Goal: Task Accomplishment & Management: Complete application form

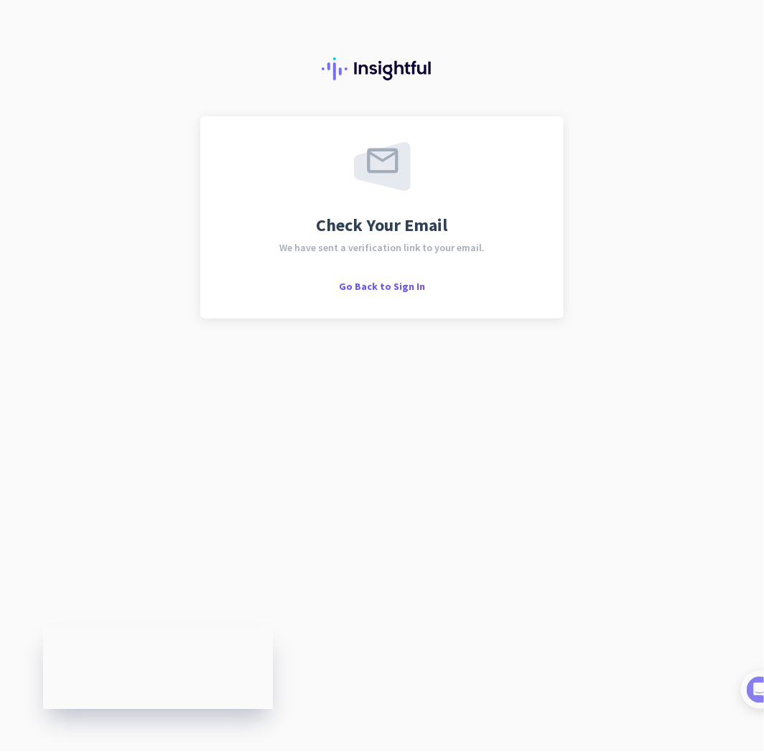
click at [446, 452] on div "Check Your Email We have sent a verification link to your email. Go Back to Sig…" at bounding box center [382, 376] width 764 height 752
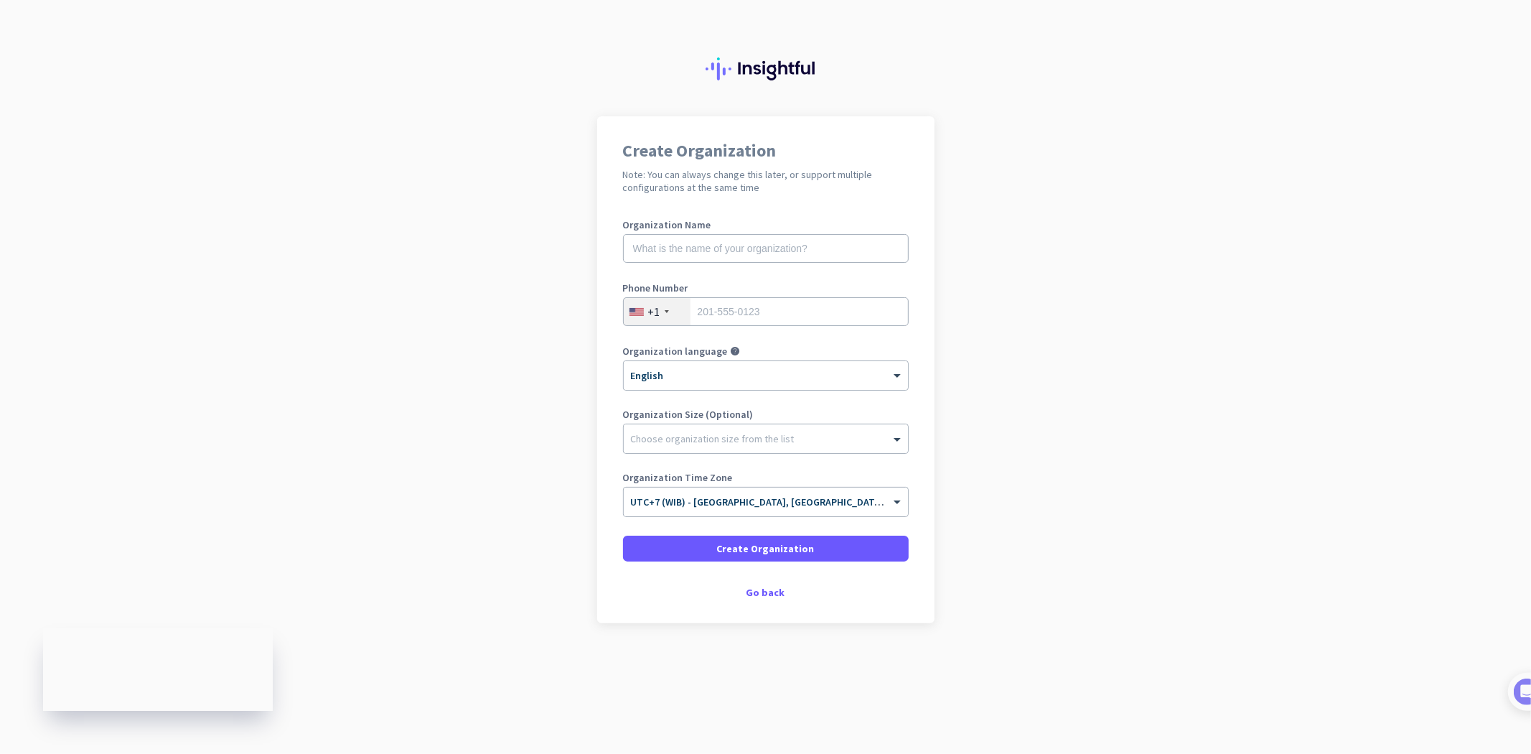
click at [1186, 314] on app-onboarding-organization "Create Organization Note: You can always change this later, or support multiple…" at bounding box center [765, 405] width 1531 height 578
click at [844, 247] on input "text" at bounding box center [766, 248] width 286 height 29
click at [1142, 304] on app-onboarding-organization "Create Organization Note: You can always change this later, or support multiple…" at bounding box center [765, 405] width 1531 height 578
click at [1210, 338] on app-onboarding-organization "Create Organization Note: You can always change this later, or support multiple…" at bounding box center [765, 405] width 1531 height 578
click at [851, 189] on h2 "Note: You can always change this later, or support multiple configurations at t…" at bounding box center [766, 181] width 286 height 26
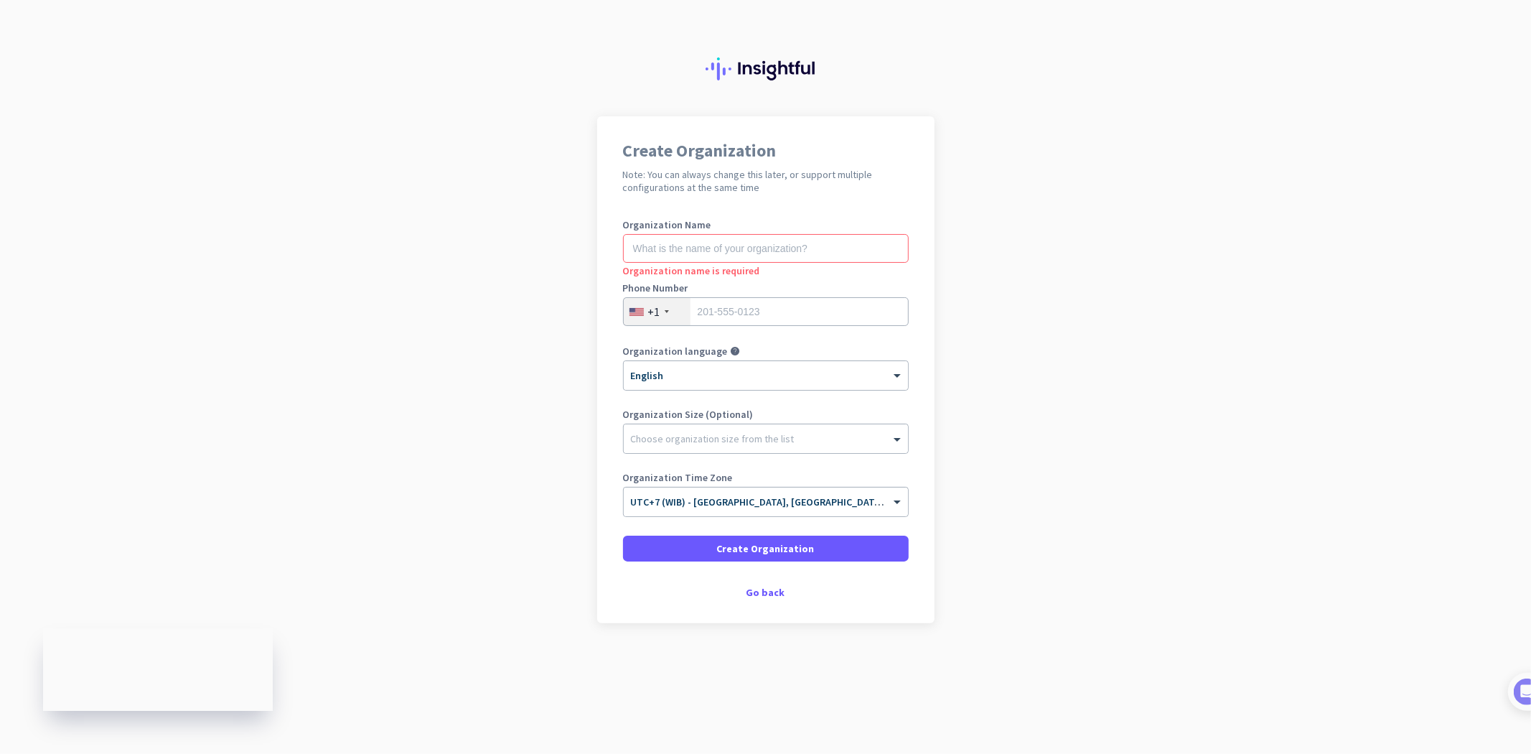
click at [755, 142] on h1 "Create Organization" at bounding box center [766, 150] width 286 height 17
click at [703, 159] on h1 "Create Organization" at bounding box center [766, 150] width 286 height 17
click at [380, 97] on div at bounding box center [765, 58] width 1531 height 116
click at [529, 299] on app-onboarding-organization "Create Organization Note: You can always change this later, or support multiple…" at bounding box center [765, 405] width 1531 height 578
click at [474, 139] on app-onboarding-organization "Create Organization Note: You can always change this later, or support multiple…" at bounding box center [765, 405] width 1531 height 578
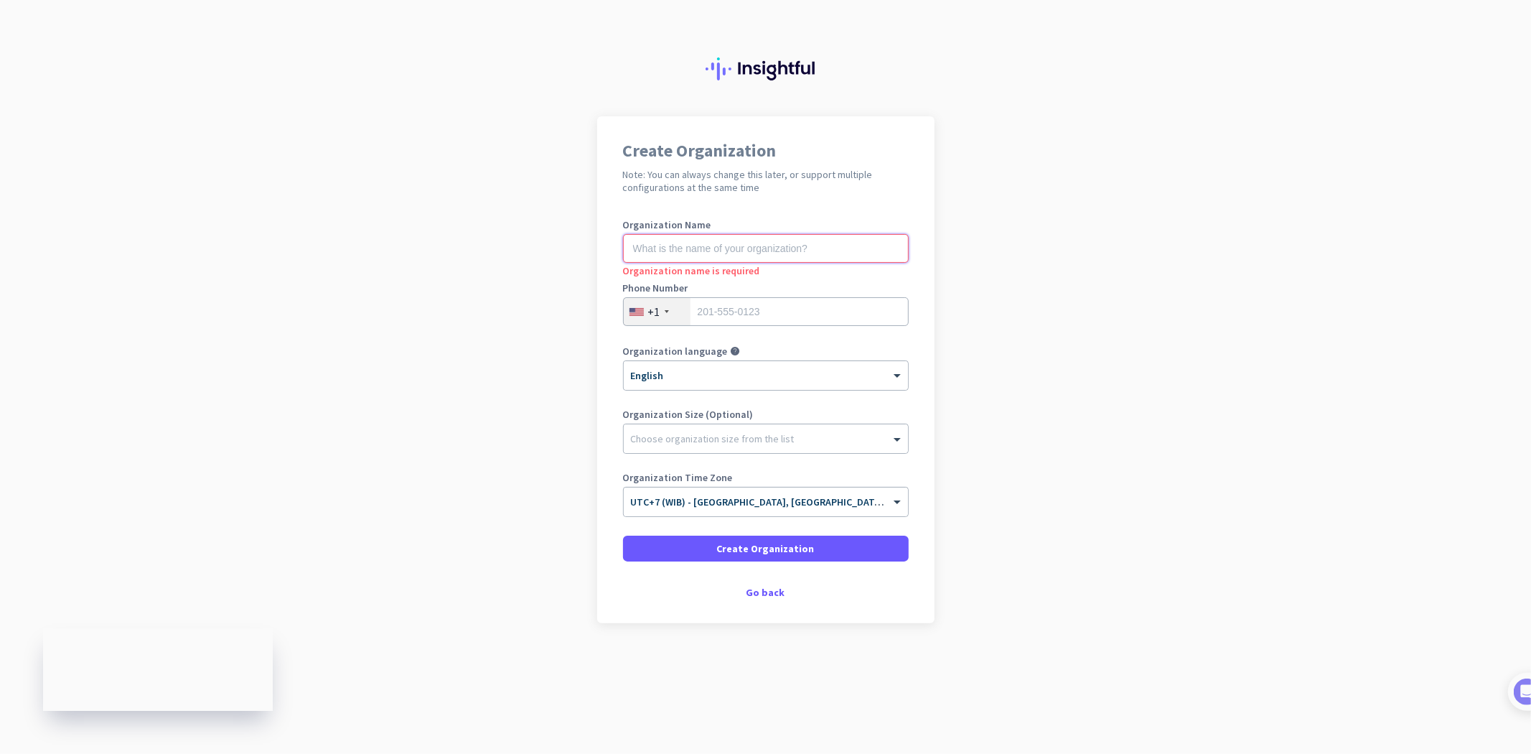
click at [742, 257] on input "text" at bounding box center [766, 248] width 286 height 29
type input "L"
type input "XIAOLONG"
click at [664, 312] on div "+1" at bounding box center [657, 311] width 67 height 27
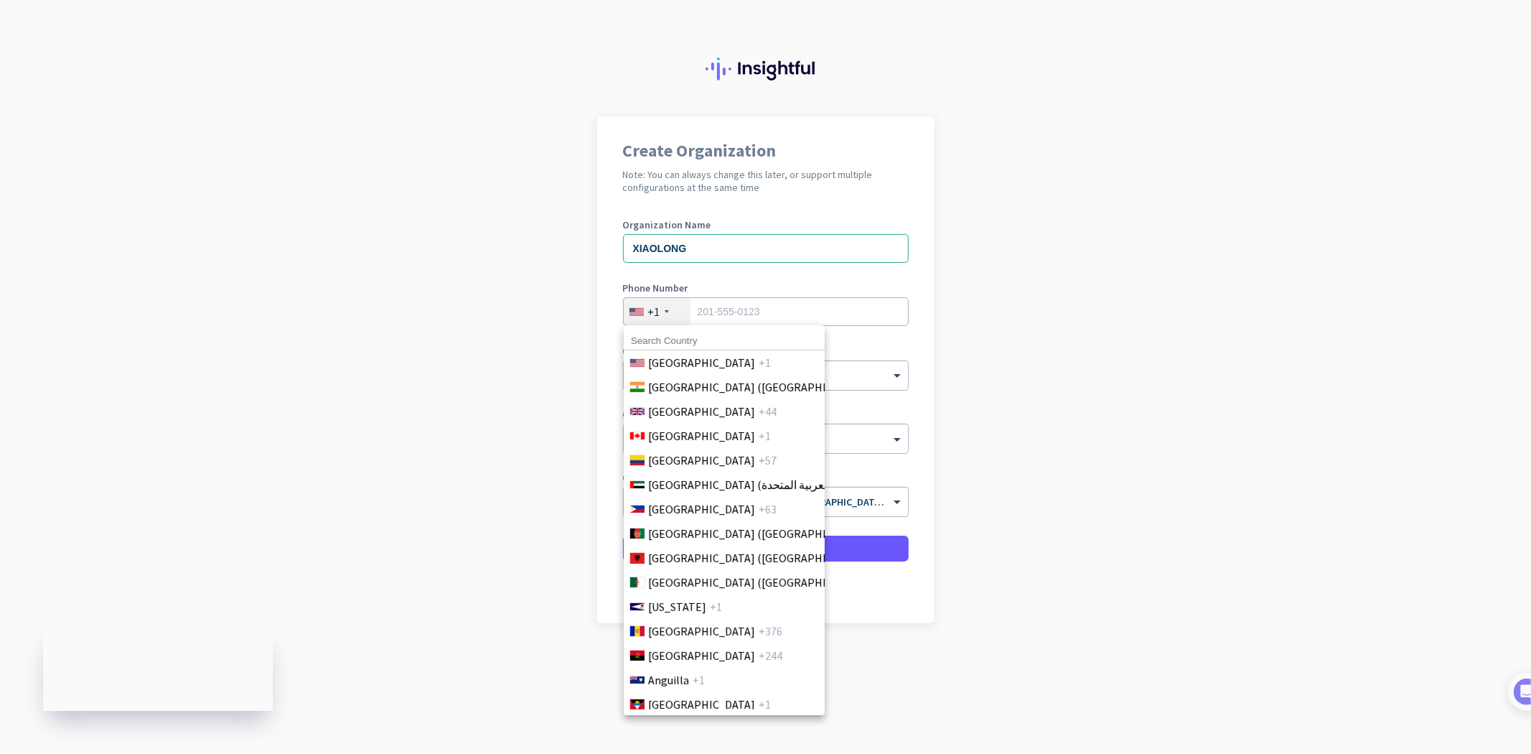
click at [734, 339] on input at bounding box center [724, 341] width 201 height 19
type input "+"
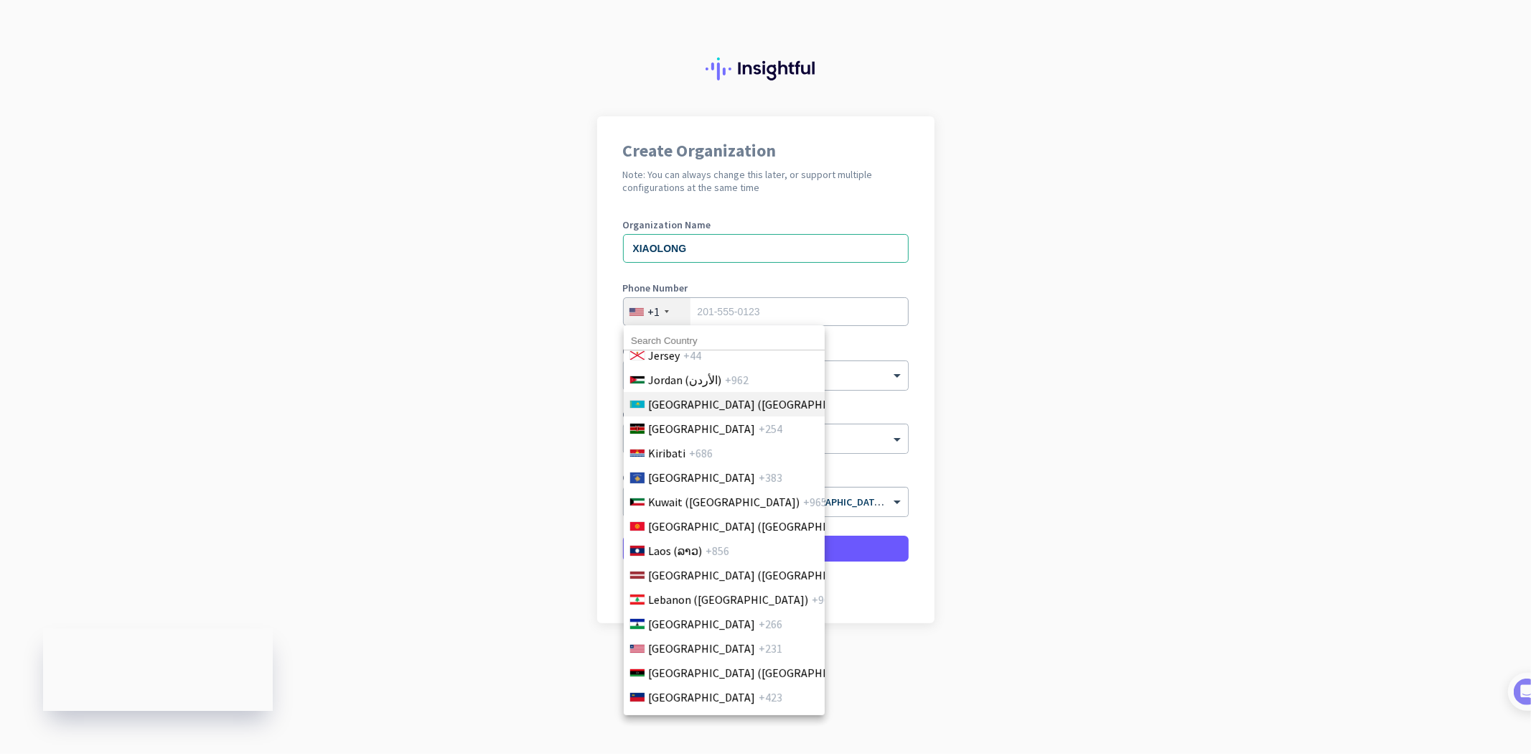
scroll to position [2882, 0]
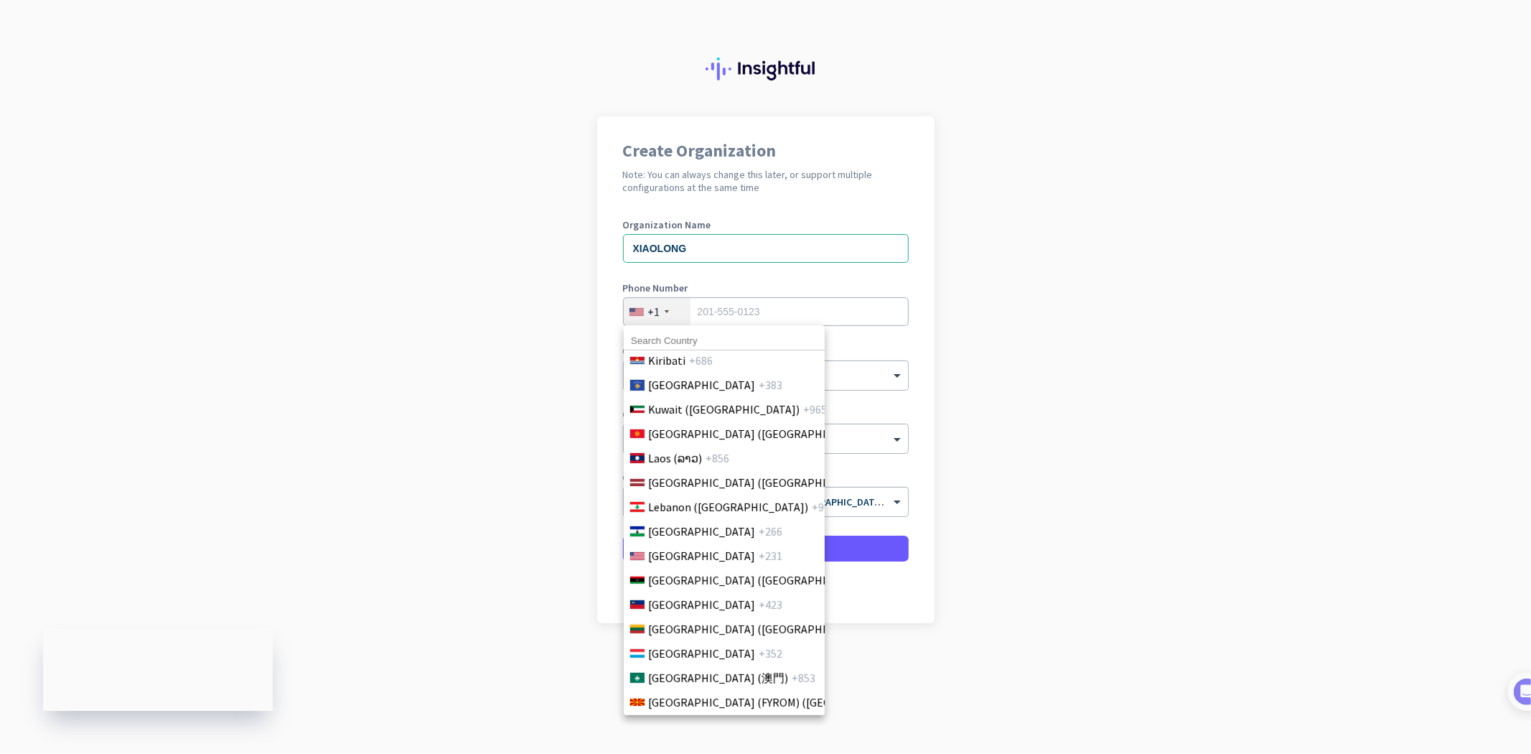
drag, startPoint x: 667, startPoint y: 461, endPoint x: 745, endPoint y: 464, distance: 77.6
click at [666, 461] on span "Laos (ລາວ)" at bounding box center [675, 457] width 54 height 17
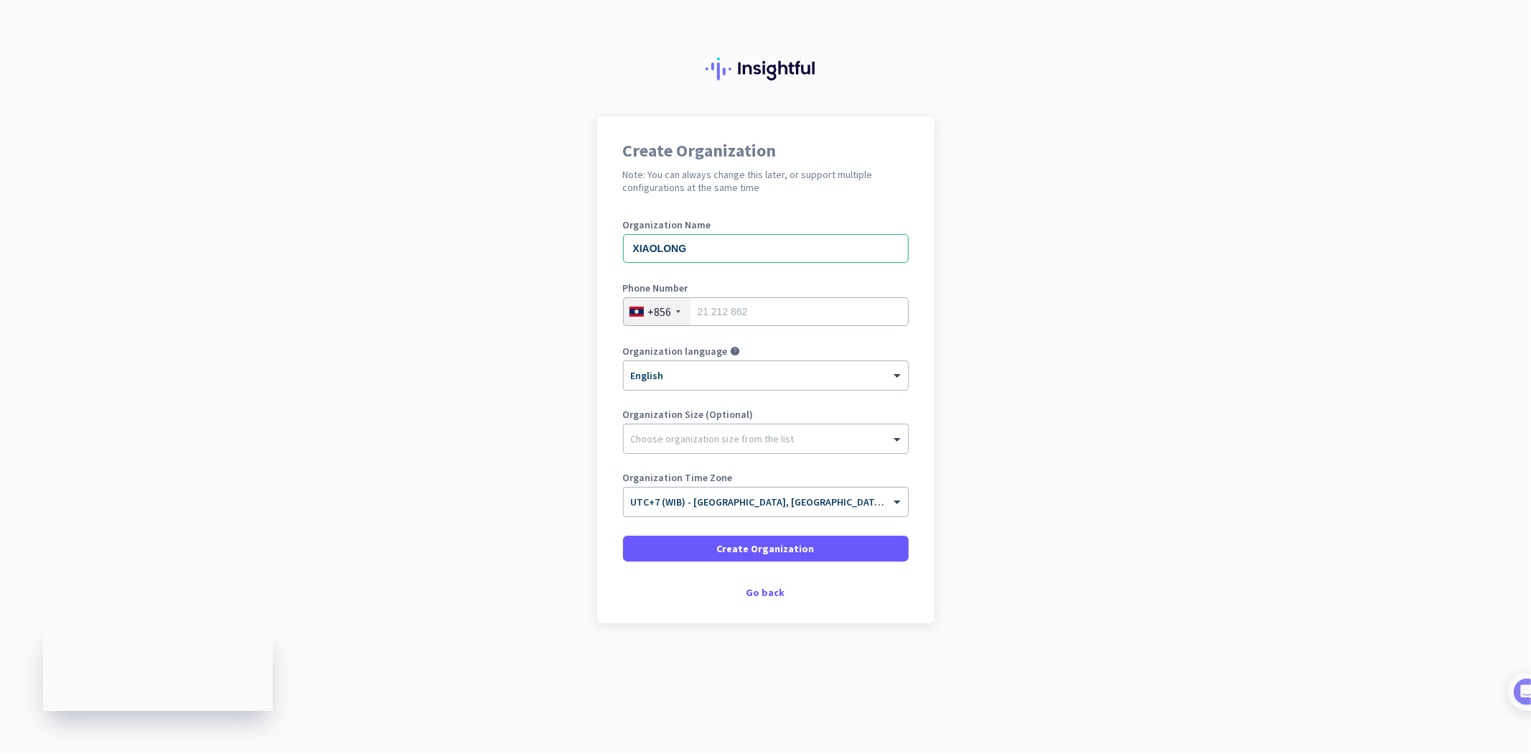
drag, startPoint x: 1065, startPoint y: 433, endPoint x: 1042, endPoint y: 439, distance: 23.7
click at [1062, 435] on app-onboarding-organization "Create Organization Note: You can always change this later, or support multiple…" at bounding box center [765, 405] width 1531 height 578
click at [902, 498] on span at bounding box center [899, 502] width 18 height 12
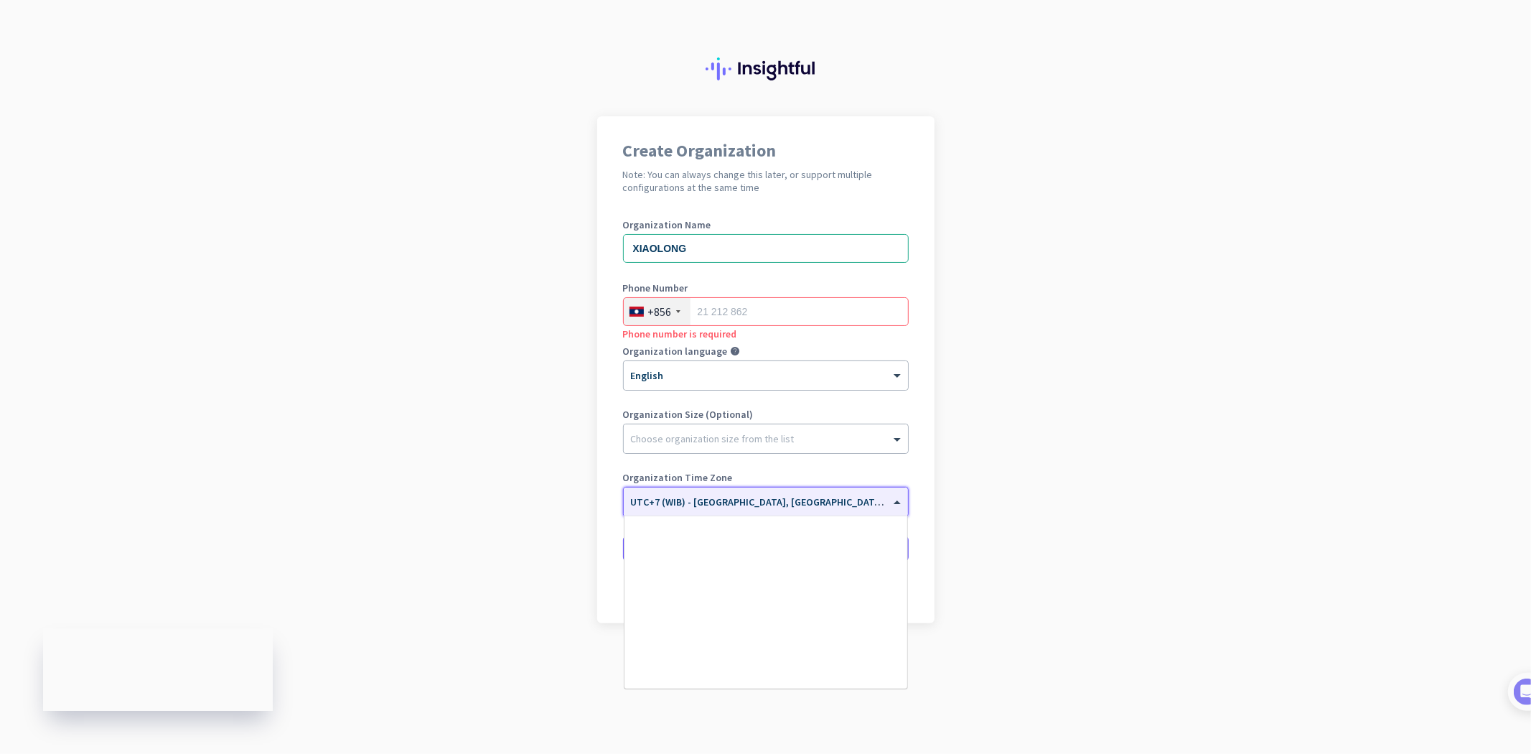
scroll to position [6182, 0]
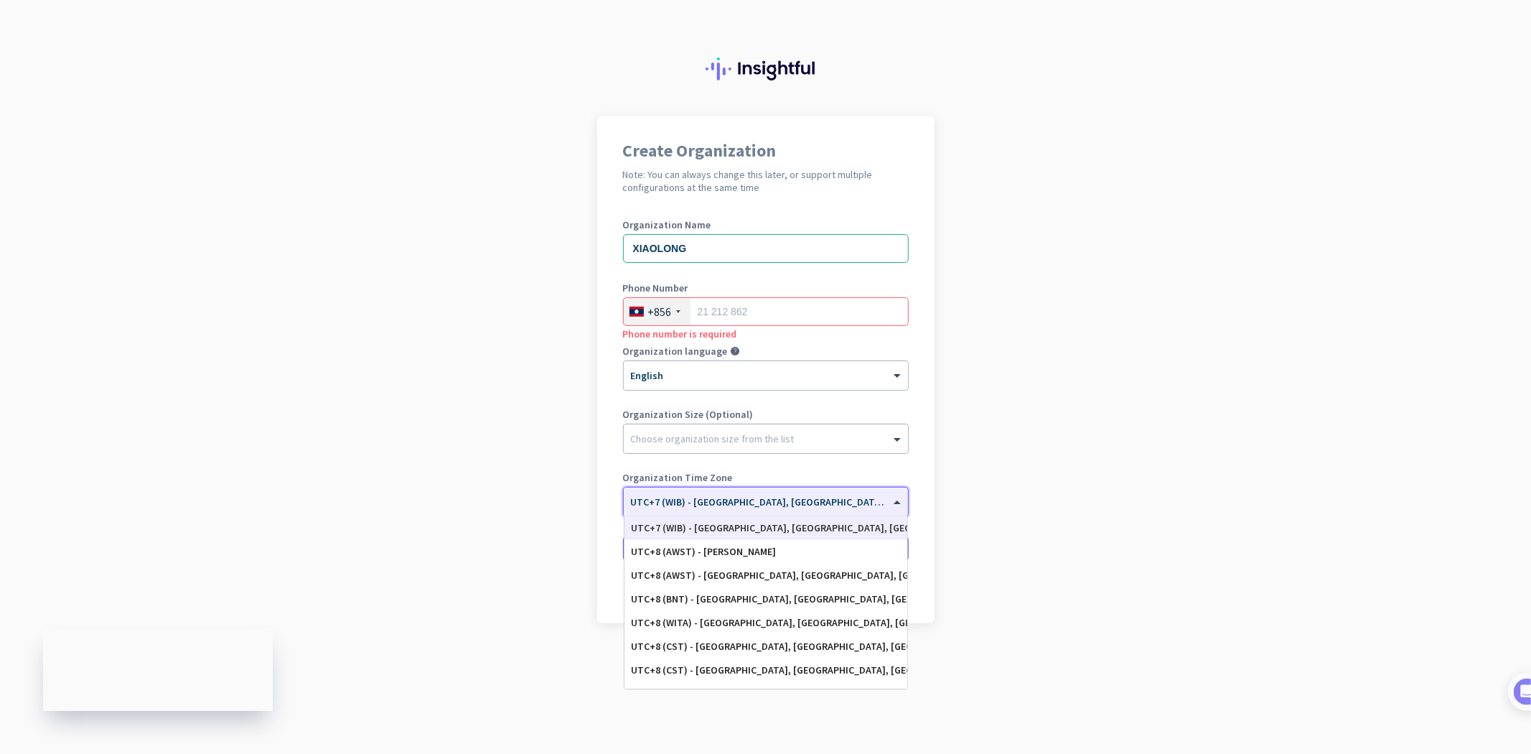
click at [902, 498] on span at bounding box center [899, 502] width 18 height 12
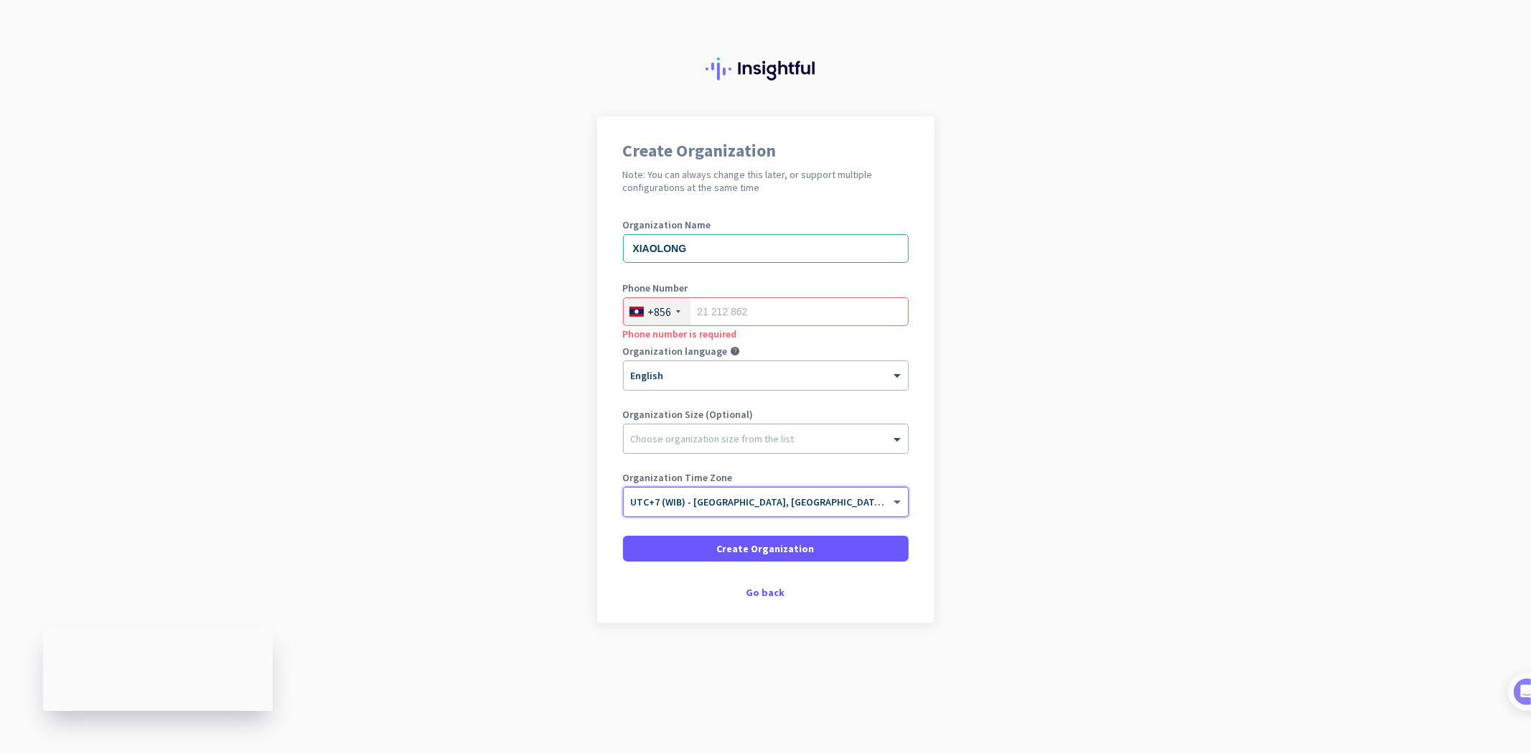
click at [902, 498] on span at bounding box center [899, 502] width 18 height 12
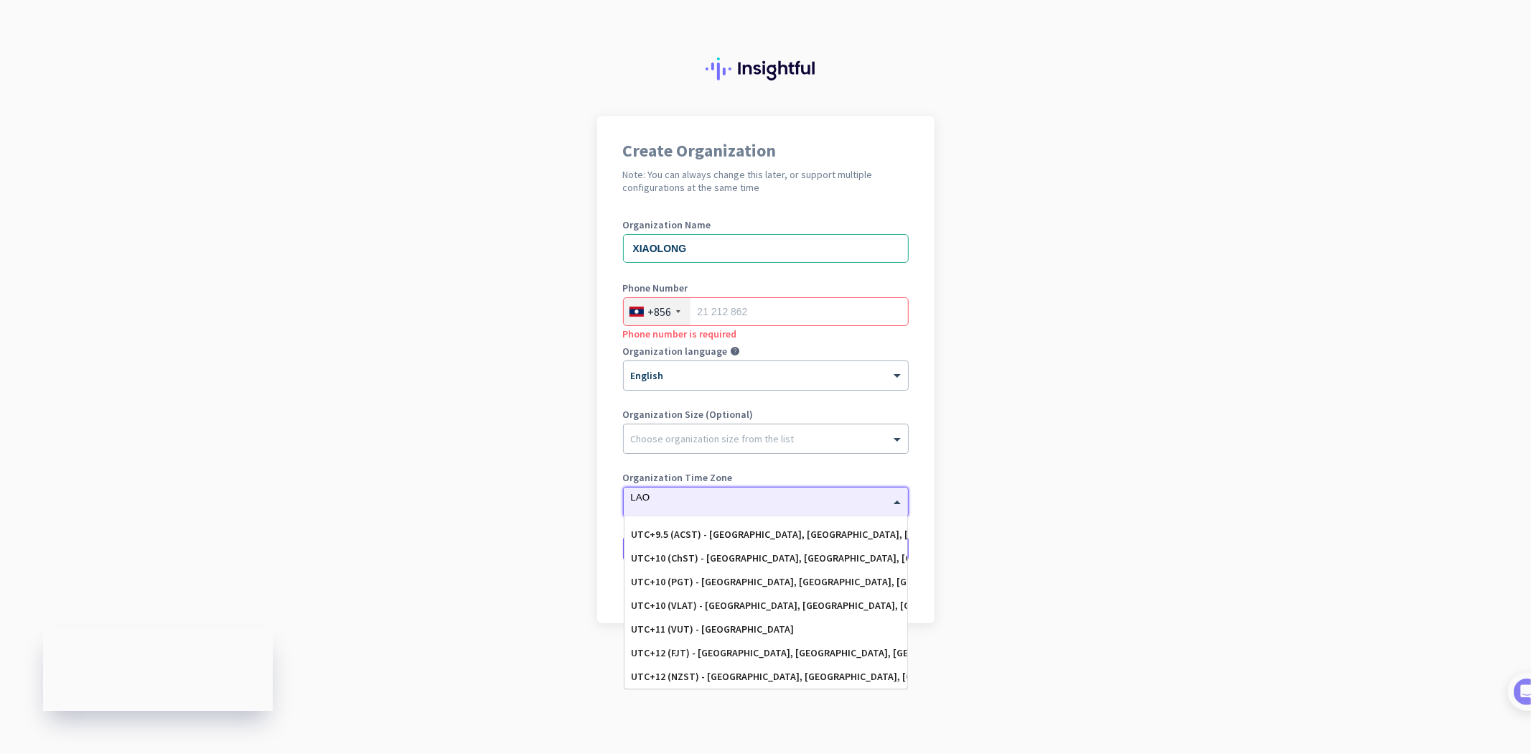
scroll to position [0, 0]
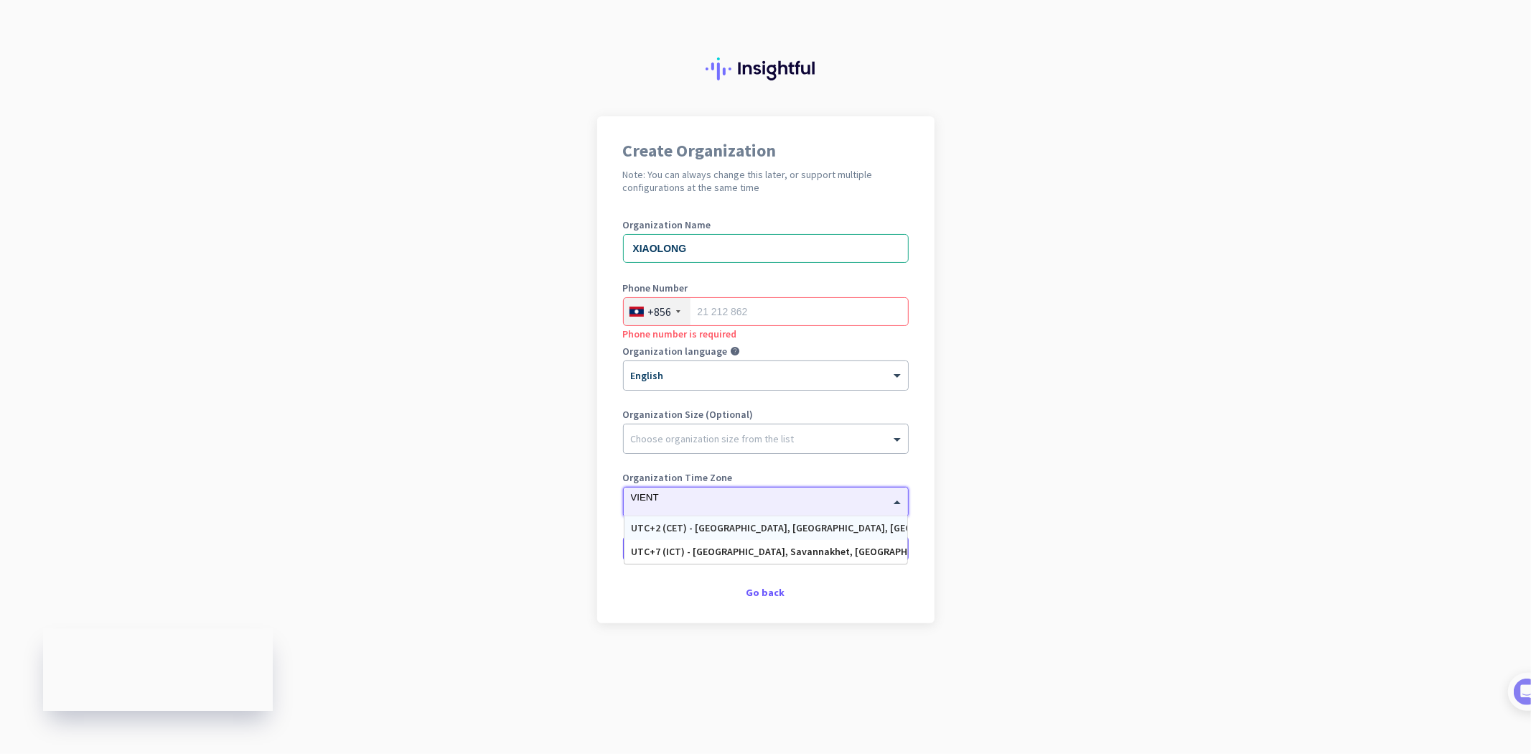
type input "VIENTI"
click at [862, 524] on div "UTC+7 (ICT) - Vientiane, Savannakhet, Pakse, Thakhèk" at bounding box center [766, 528] width 268 height 12
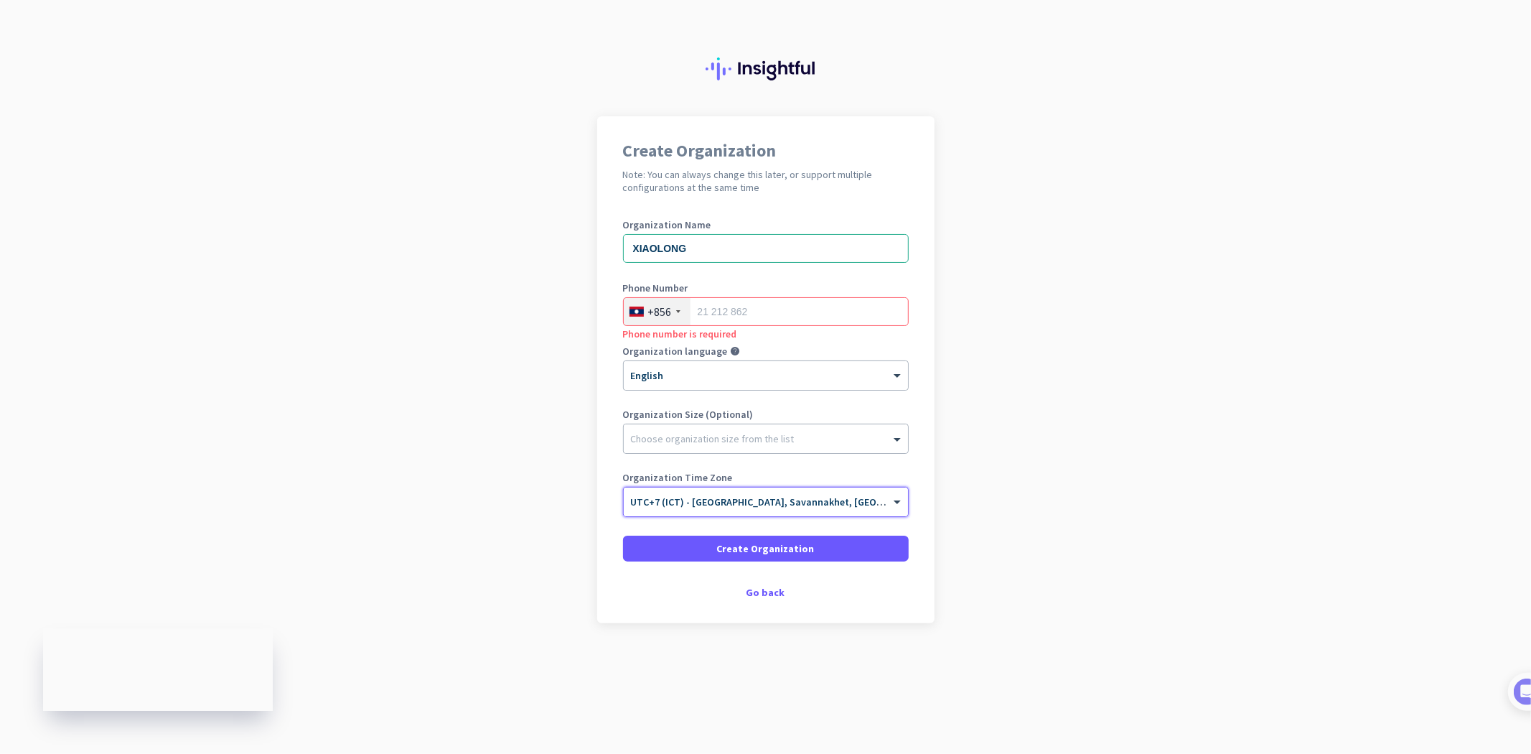
click at [1045, 477] on app-onboarding-organization "Create Organization Note: You can always change this later, or support multiple…" at bounding box center [765, 405] width 1531 height 578
click at [418, 300] on app-onboarding-organization "Create Organization Note: You can always change this later, or support multiple…" at bounding box center [765, 405] width 1531 height 578
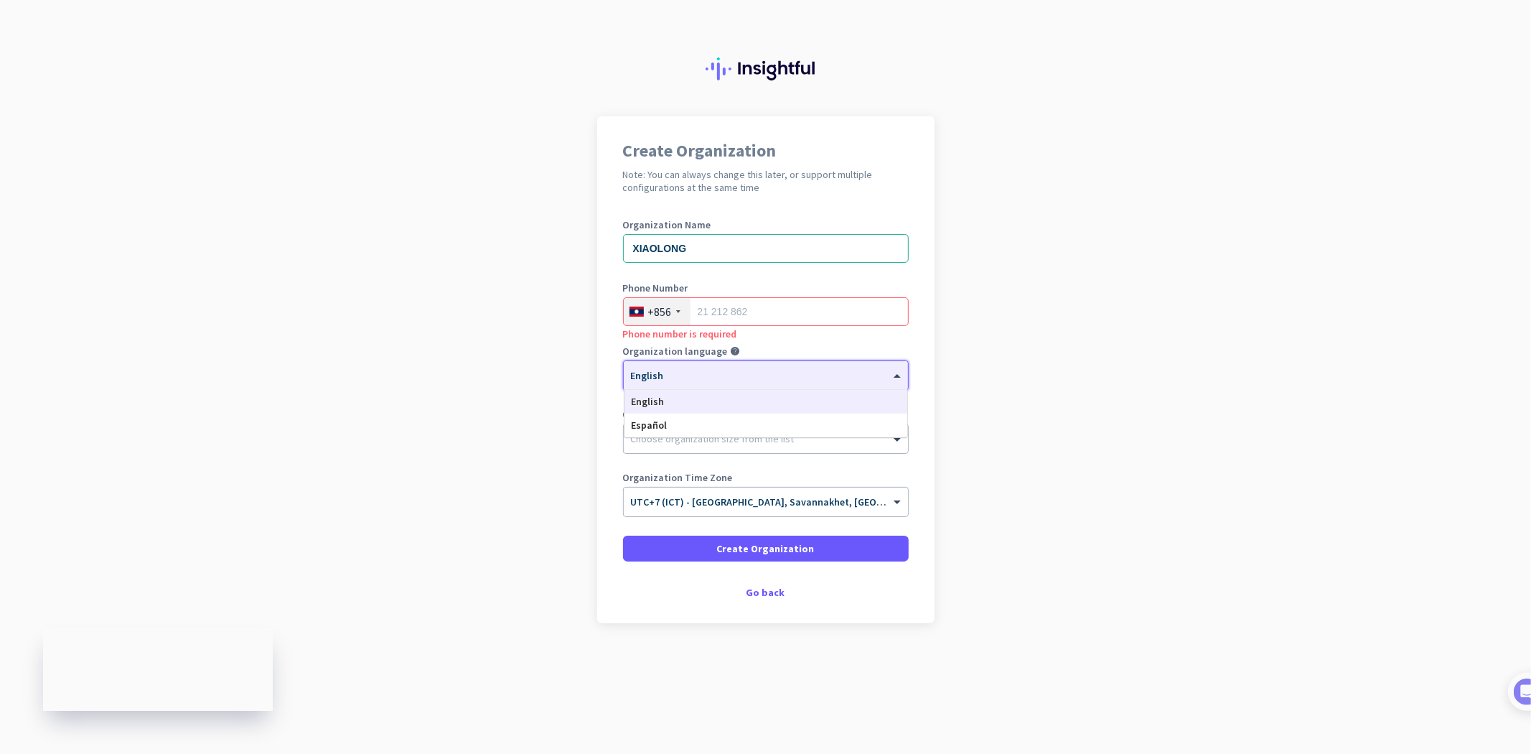
click at [787, 372] on div at bounding box center [766, 371] width 284 height 12
click at [1106, 339] on app-onboarding-organization "Create Organization Note: You can always change this later, or support multiple…" at bounding box center [765, 405] width 1531 height 578
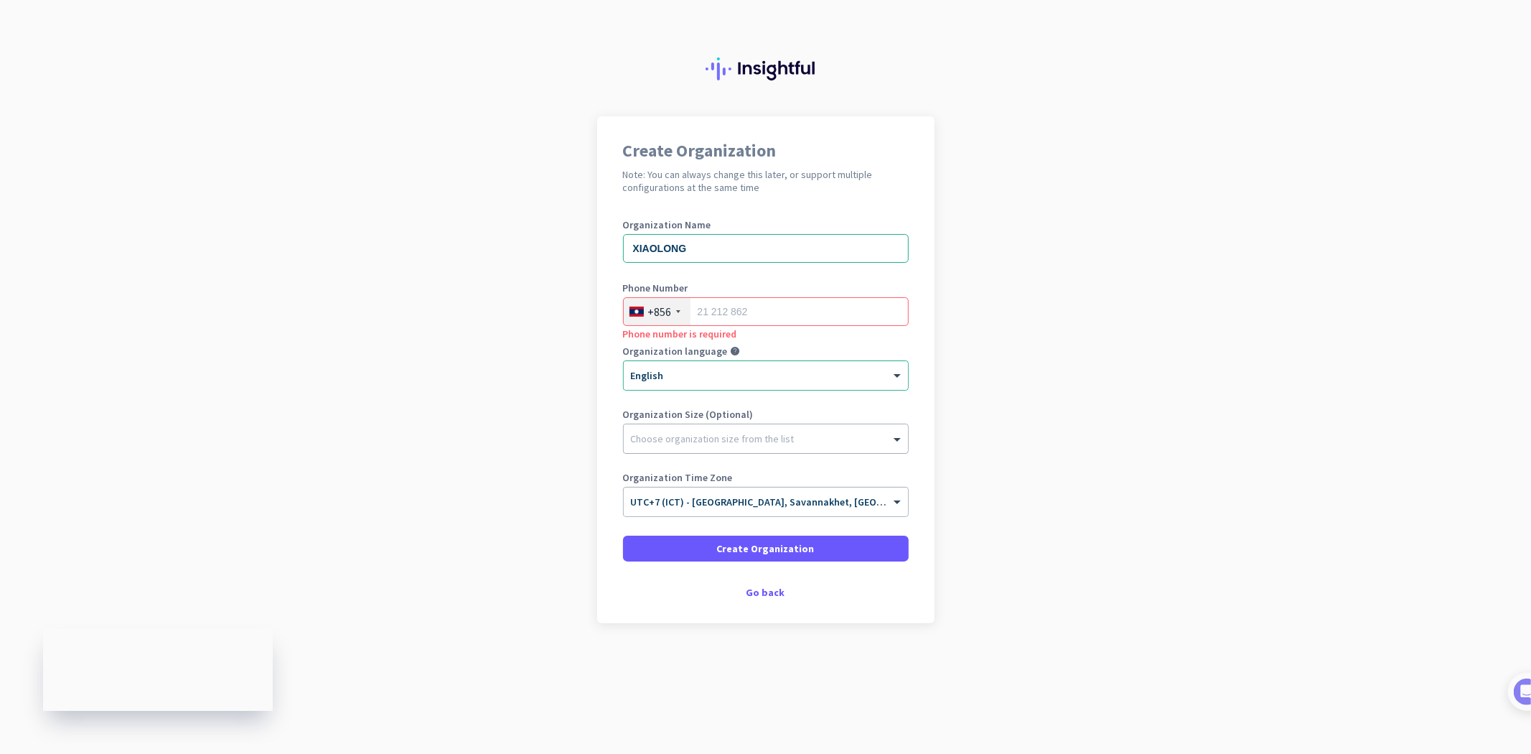
click at [830, 428] on div at bounding box center [766, 435] width 284 height 14
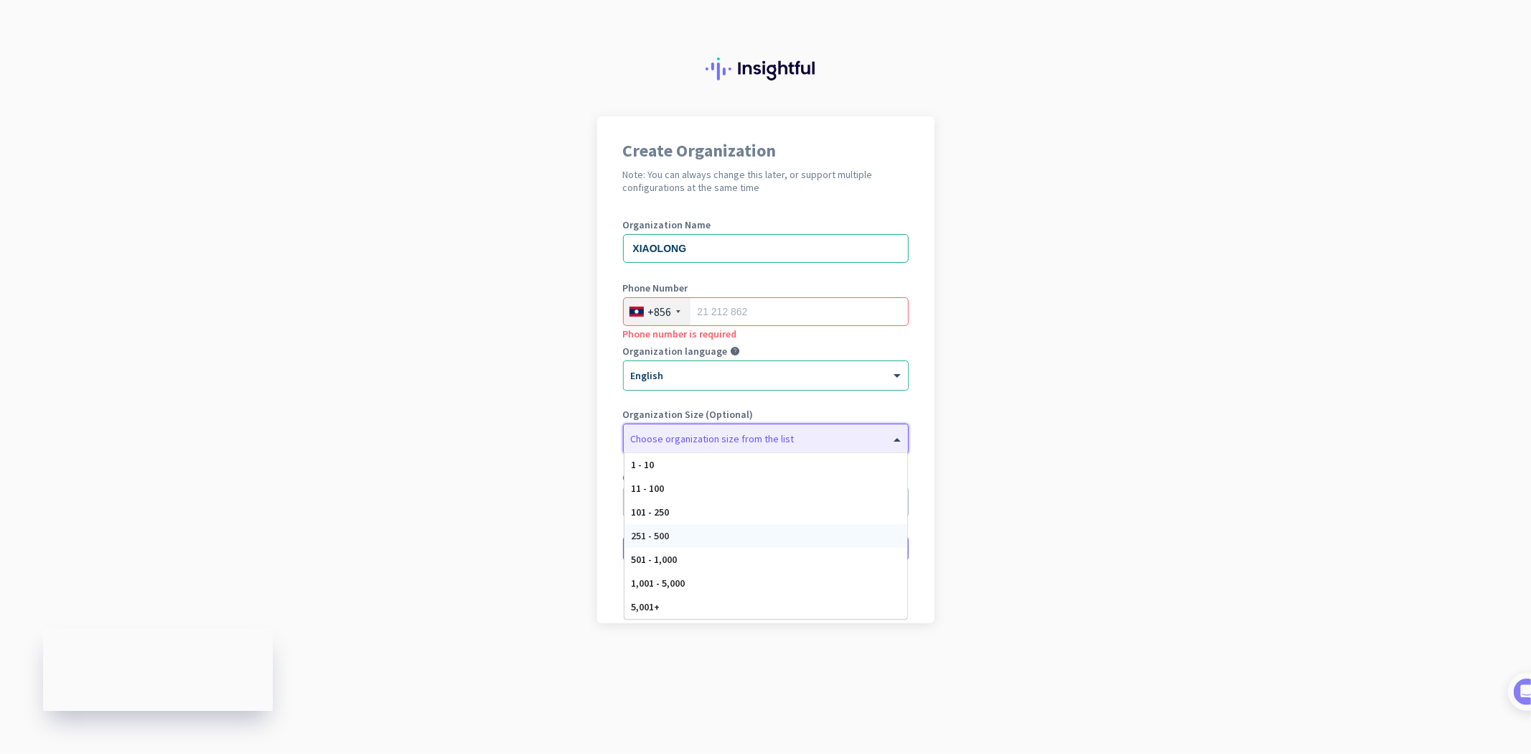
click at [680, 532] on div "251 - 500" at bounding box center [765, 536] width 283 height 24
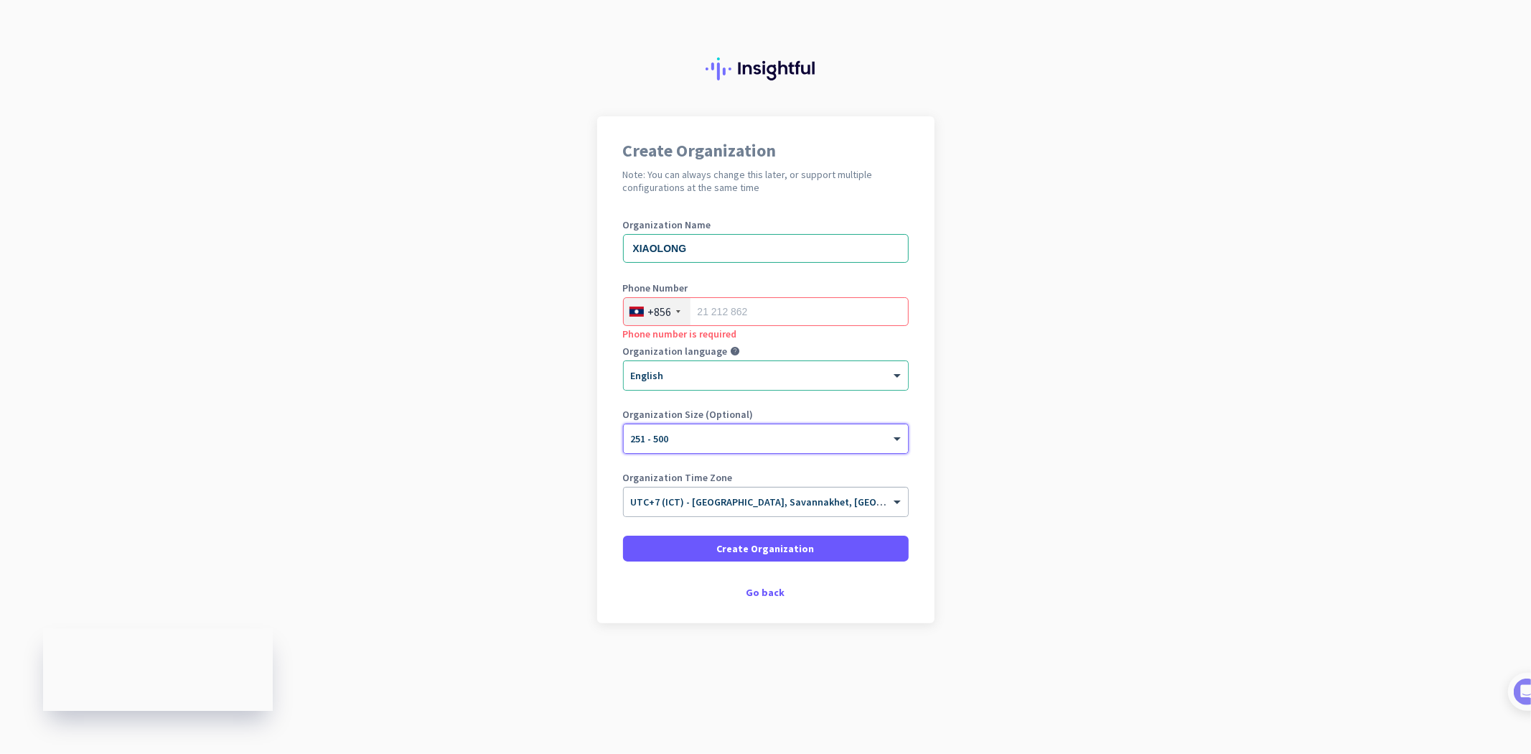
click at [1105, 440] on app-onboarding-organization "Create Organization Note: You can always change this later, or support multiple…" at bounding box center [765, 405] width 1531 height 578
click at [1154, 450] on app-onboarding-organization "Create Organization Note: You can always change this later, or support multiple…" at bounding box center [765, 405] width 1531 height 578
click at [1068, 282] on app-onboarding-organization "Create Organization Note: You can always change this later, or support multiple…" at bounding box center [765, 405] width 1531 height 578
click at [772, 316] on input "tel" at bounding box center [766, 311] width 286 height 29
click at [781, 558] on span at bounding box center [766, 548] width 286 height 34
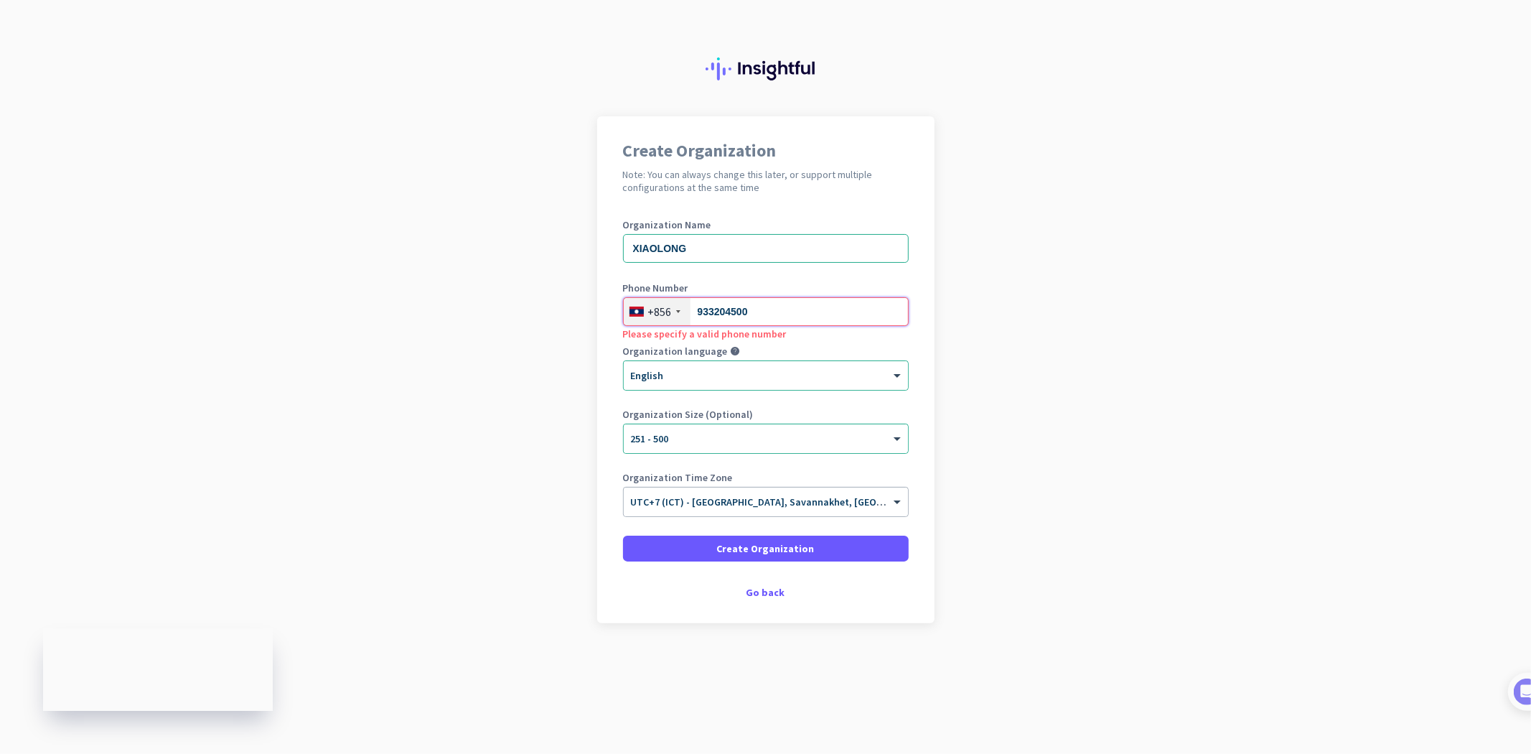
click at [728, 311] on input "933204500" at bounding box center [766, 311] width 286 height 29
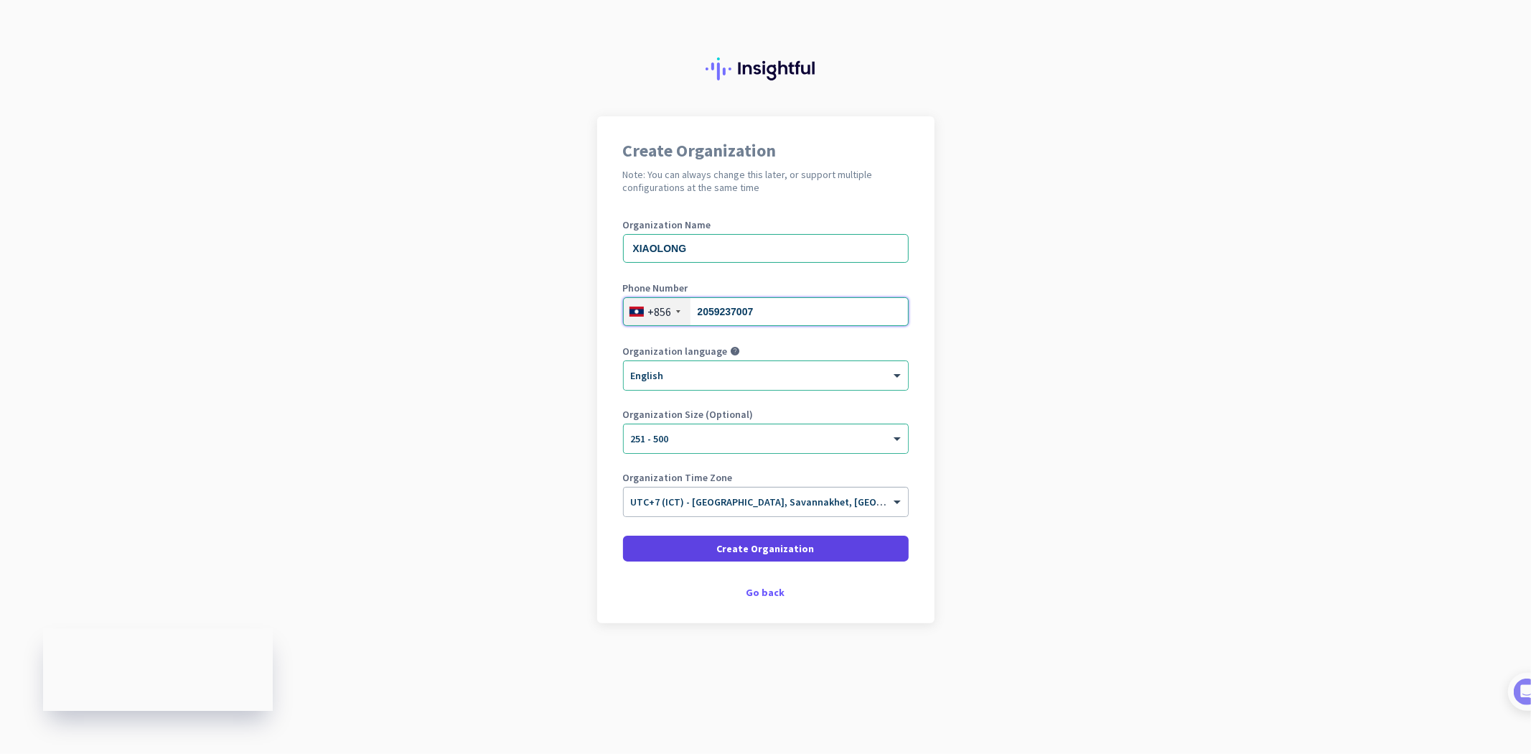
type input "2059237007"
click at [876, 551] on span at bounding box center [766, 548] width 286 height 34
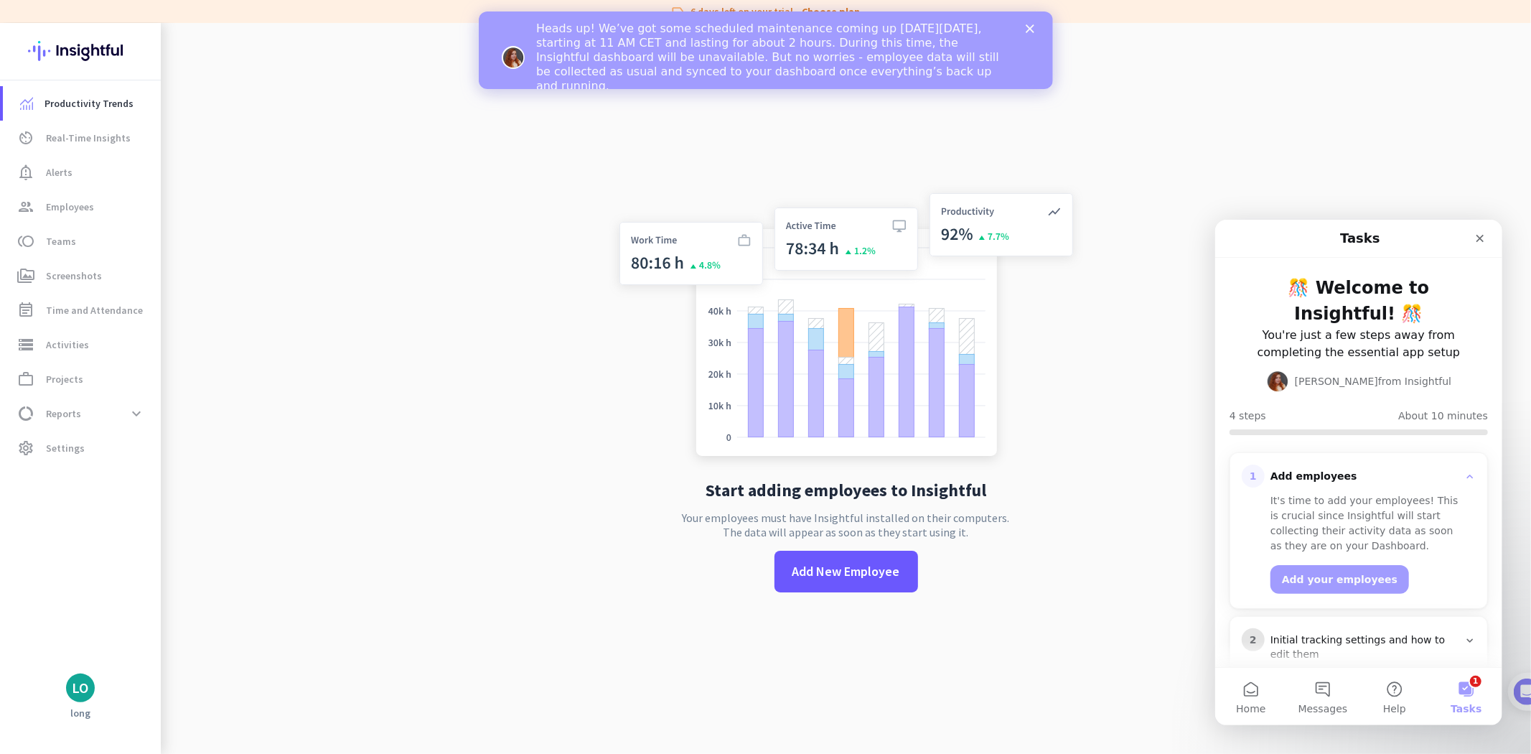
click at [1029, 26] on icon "Close" at bounding box center [1029, 28] width 9 height 9
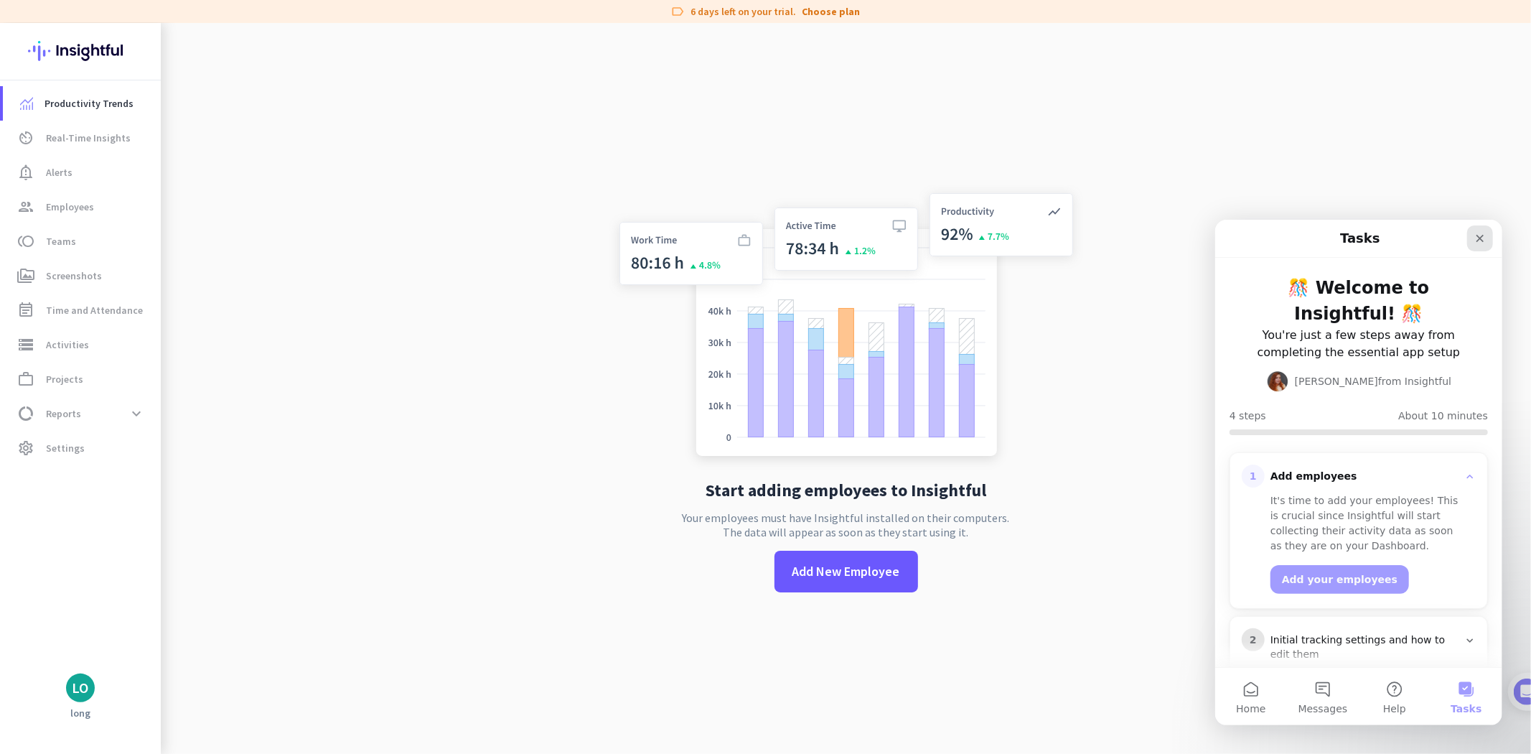
click at [1478, 239] on icon "Close" at bounding box center [1478, 237] width 11 height 11
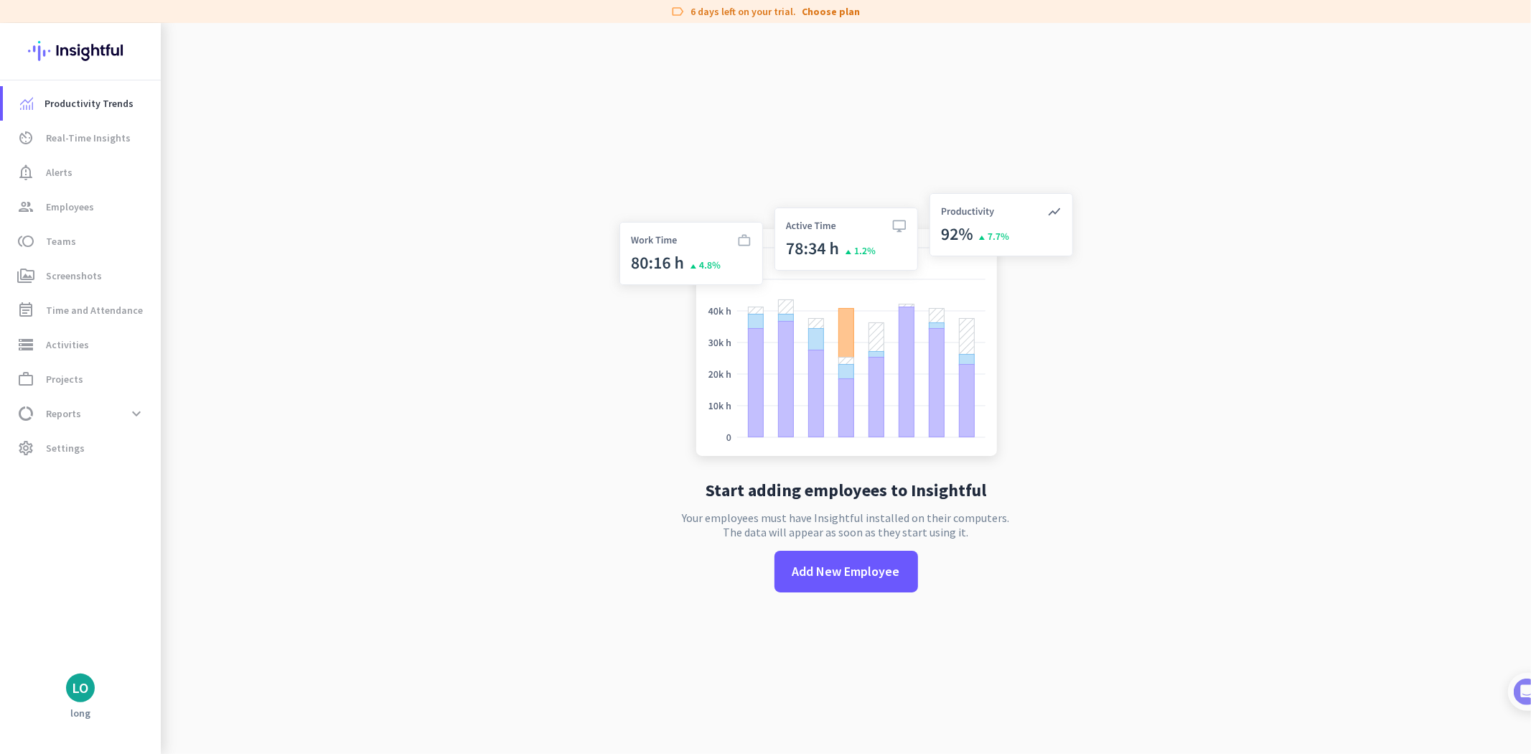
click at [1371, 217] on app-no-employees "Start adding employees to Insightful Your employees must have Insightful instal…" at bounding box center [846, 400] width 1370 height 754
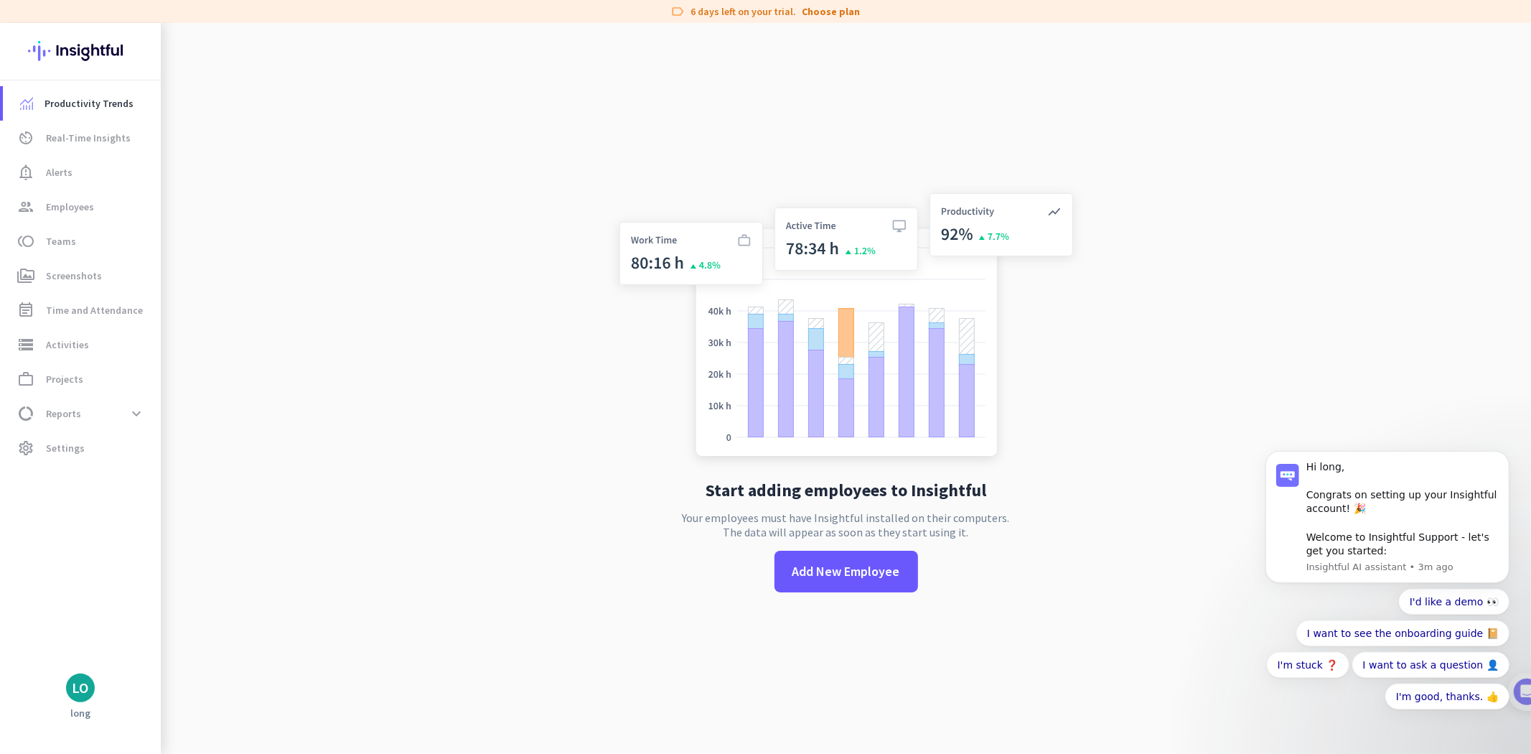
drag, startPoint x: 426, startPoint y: 317, endPoint x: 439, endPoint y: 319, distance: 12.3
click at [428, 317] on app-no-employees "Start adding employees to Insightful Your employees must have Insightful instal…" at bounding box center [846, 400] width 1370 height 754
click at [1499, 451] on button "Dismiss notification" at bounding box center [1504, 454] width 19 height 19
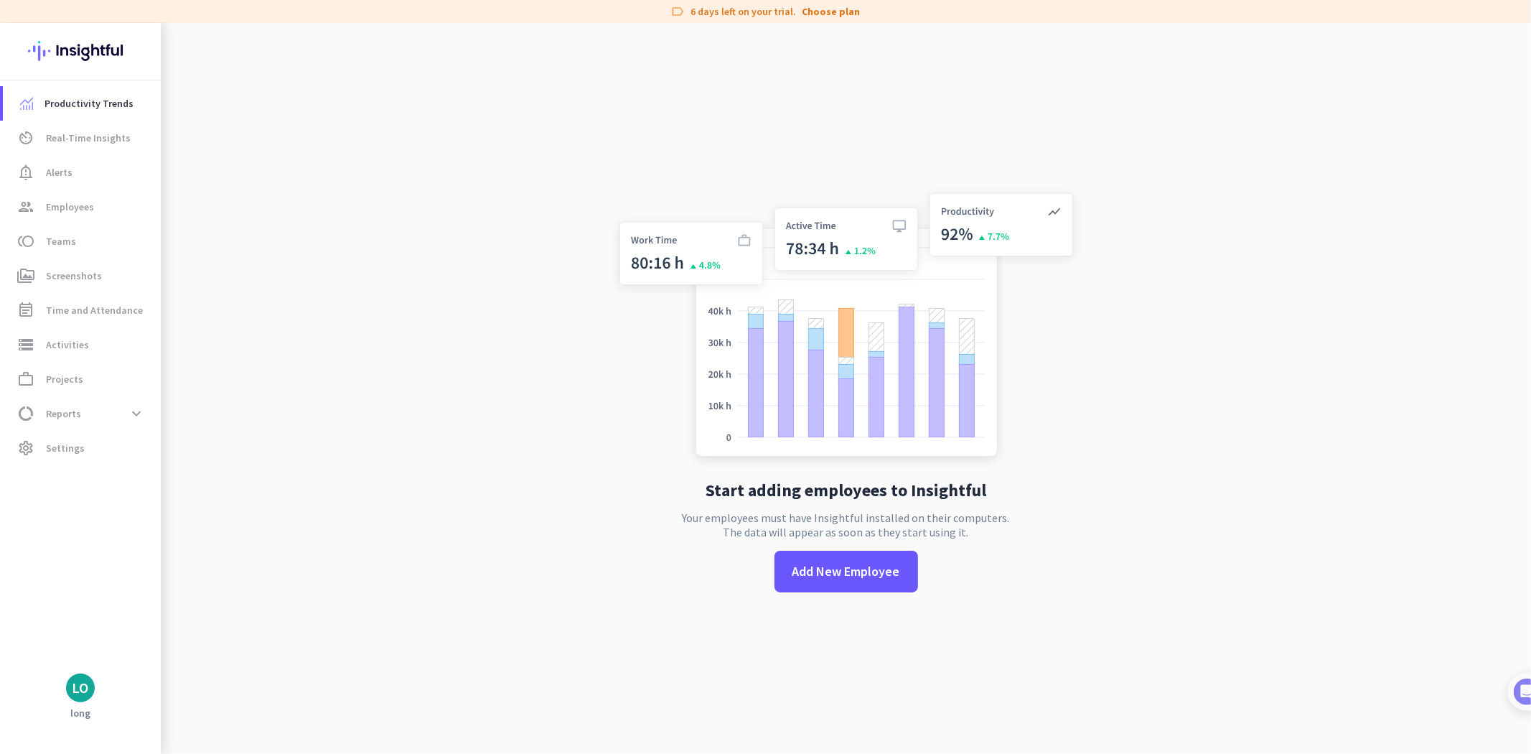
drag, startPoint x: 1402, startPoint y: 331, endPoint x: 1350, endPoint y: 385, distance: 75.1
click at [1400, 337] on app-no-employees "Start adding employees to Insightful Your employees must have Insightful instal…" at bounding box center [846, 400] width 1370 height 754
click at [141, 425] on span at bounding box center [136, 413] width 26 height 26
click at [139, 423] on span at bounding box center [136, 413] width 26 height 26
click at [283, 378] on app-no-employees "Start adding employees to Insightful Your employees must have Insightful instal…" at bounding box center [846, 400] width 1370 height 754
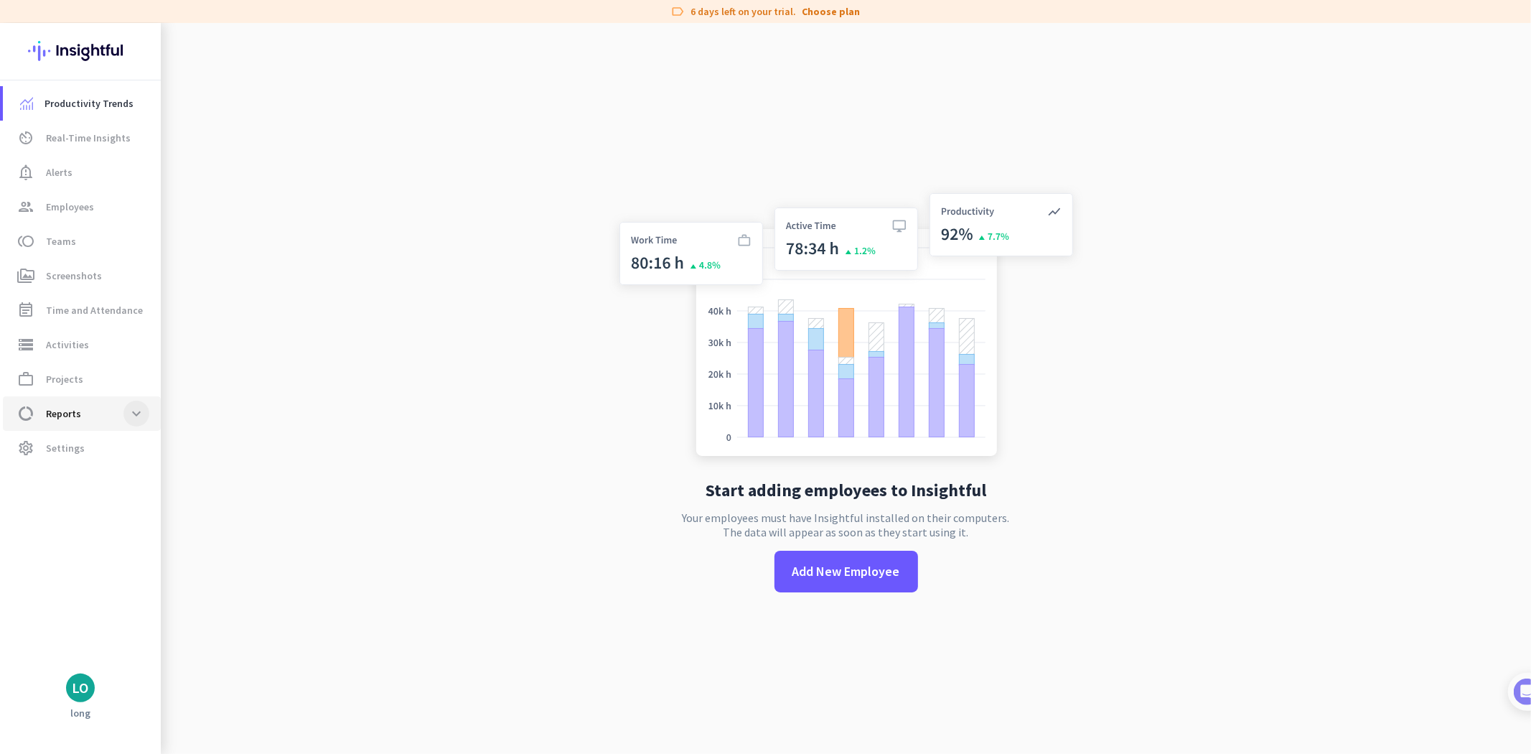
click at [131, 411] on span at bounding box center [136, 413] width 26 height 26
click at [247, 338] on app-no-employees "Start adding employees to Insightful Your employees must have Insightful instal…" at bounding box center [846, 400] width 1370 height 754
click at [454, 268] on app-no-employees "Start adding employees to Insightful Your employees must have Insightful instal…" at bounding box center [846, 400] width 1370 height 754
click at [498, 472] on app-no-employees "Start adding employees to Insightful Your employees must have Insightful instal…" at bounding box center [846, 400] width 1370 height 754
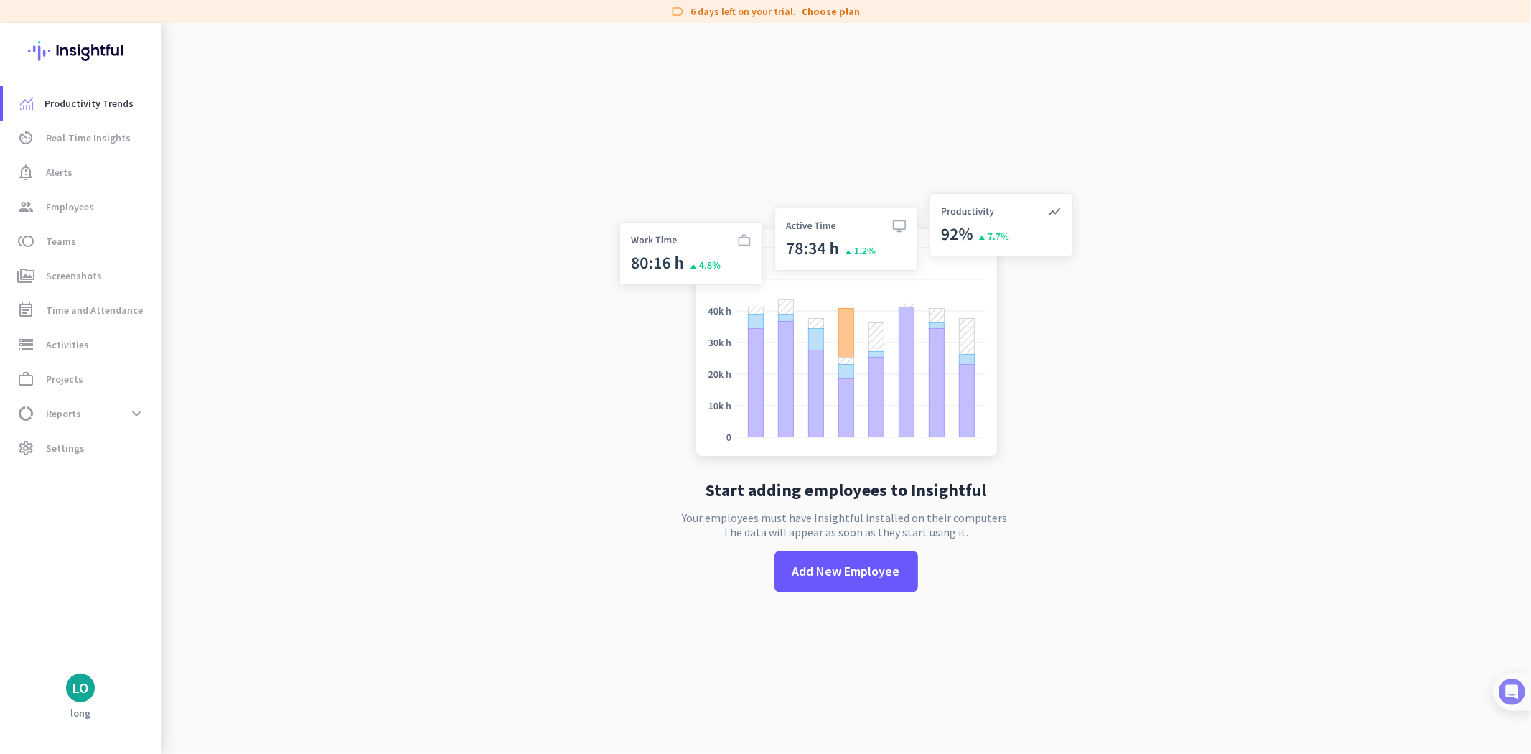
click at [1514, 687] on img at bounding box center [1512, 691] width 27 height 27
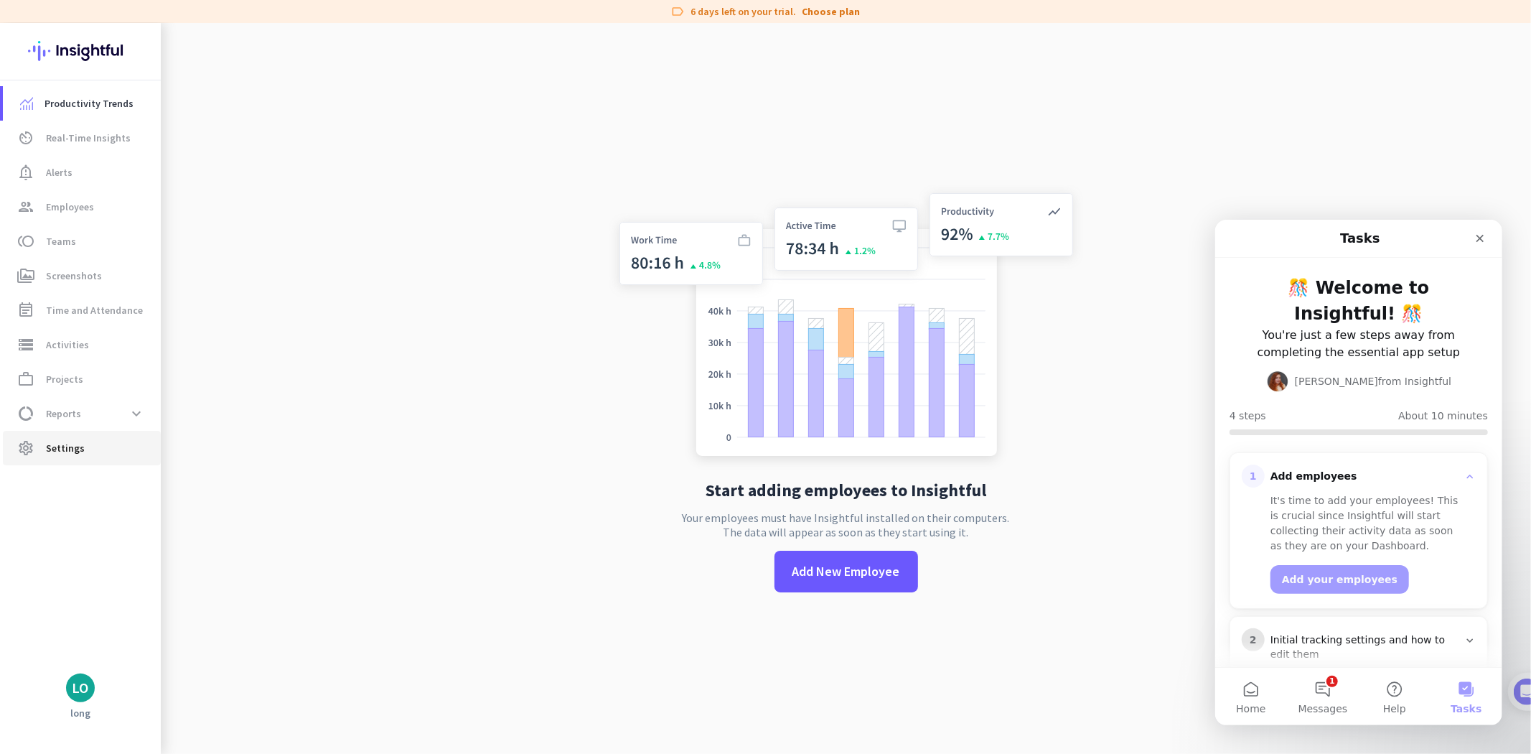
click at [32, 456] on link "settings Settings" at bounding box center [82, 448] width 158 height 34
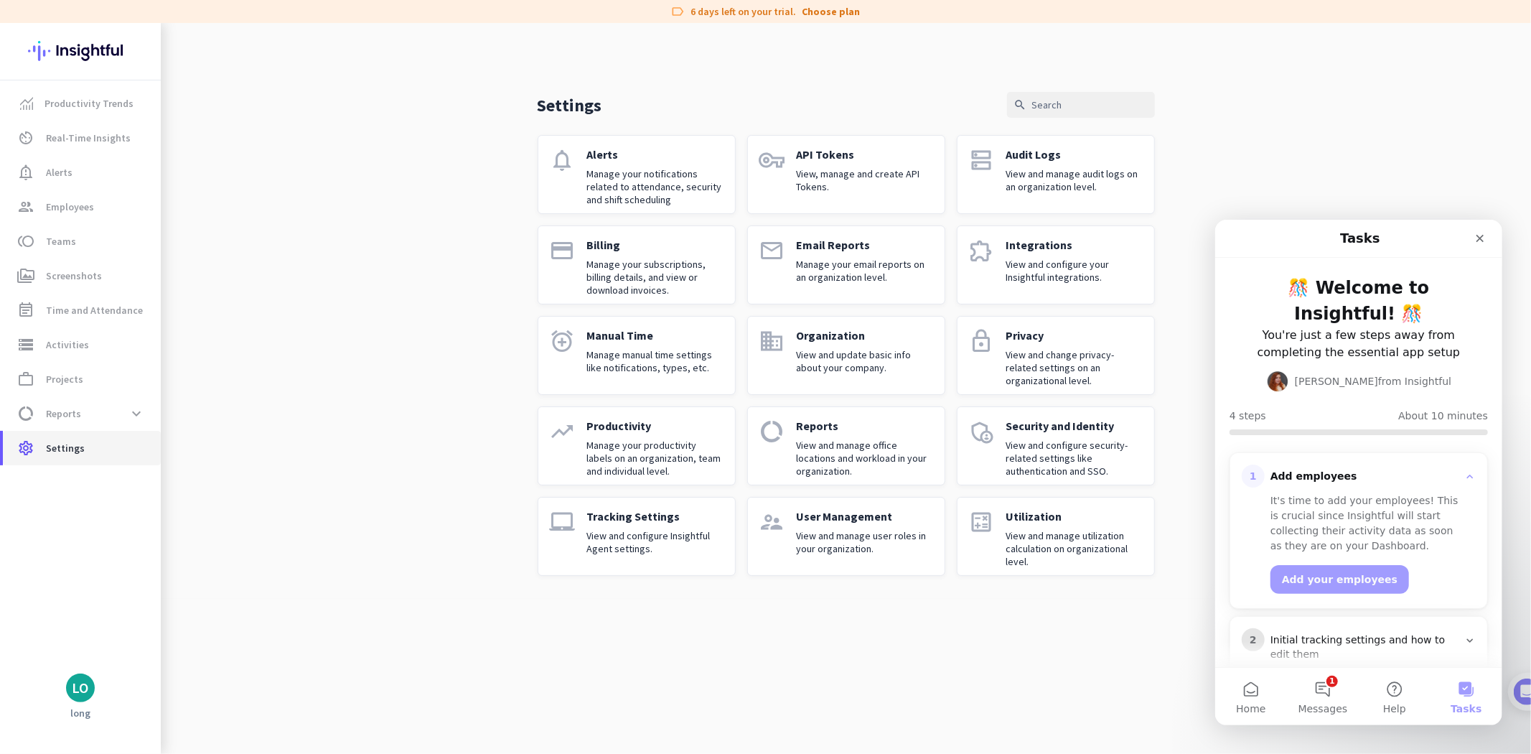
scroll to position [137, 0]
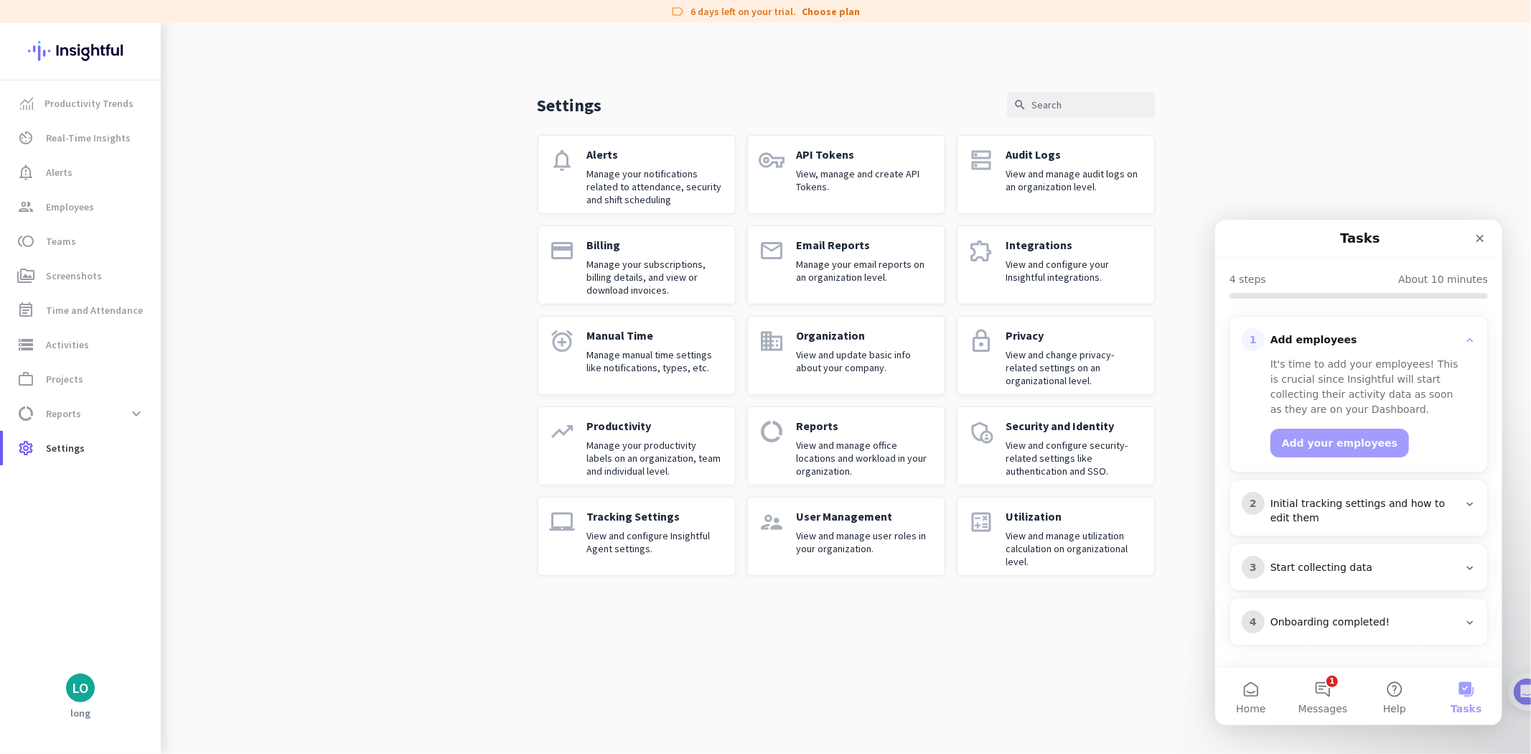
click at [93, 688] on div "LO" at bounding box center [80, 687] width 29 height 29
click at [167, 642] on link "Help" at bounding box center [157, 635] width 110 height 26
